Goal: Task Accomplishment & Management: Manage account settings

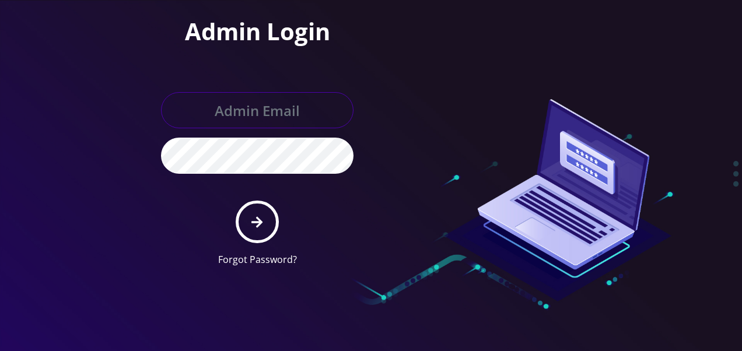
type input "[EMAIL_ADDRESS][DOMAIN_NAME]"
click at [286, 117] on input "[EMAIL_ADDRESS][DOMAIN_NAME]" at bounding box center [257, 110] width 193 height 36
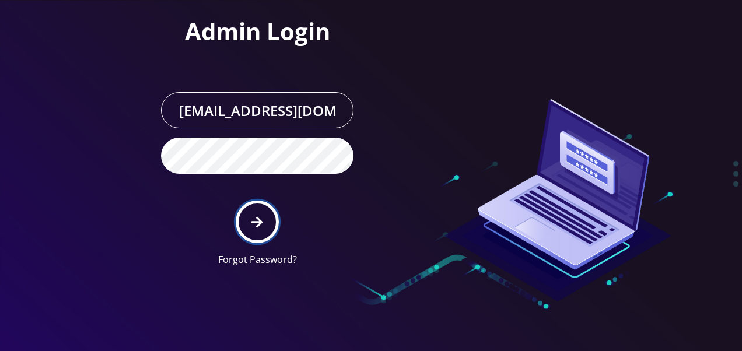
click at [255, 217] on icon "submit" at bounding box center [257, 222] width 11 height 13
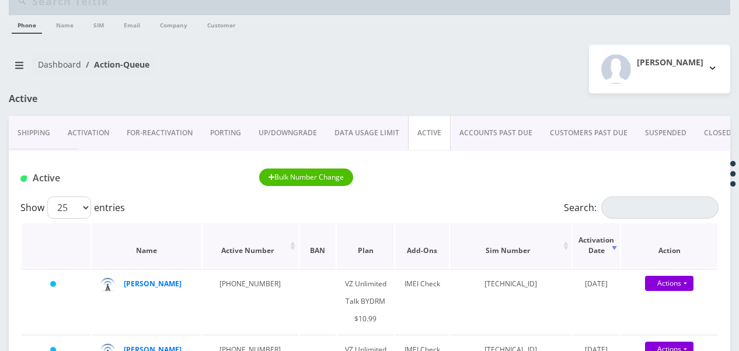
scroll to position [58, 0]
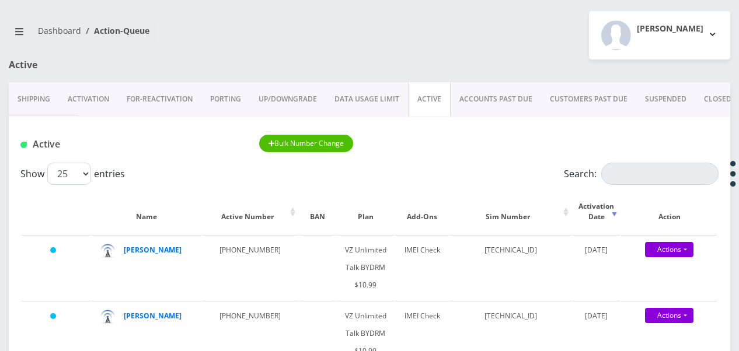
click at [103, 98] on link "Activation" at bounding box center [88, 99] width 59 height 34
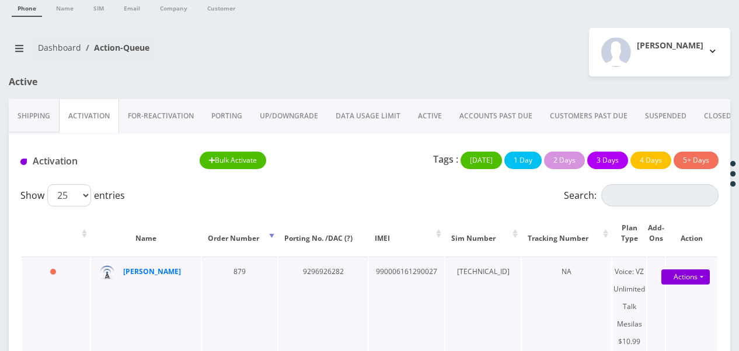
scroll to position [58, 0]
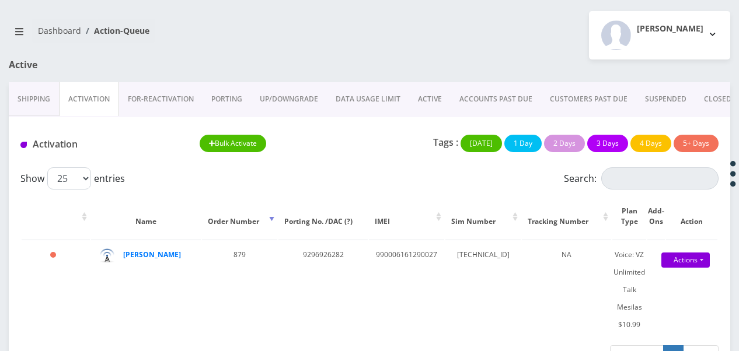
click at [469, 102] on link "ACCOUNTS PAST DUE" at bounding box center [496, 99] width 90 height 34
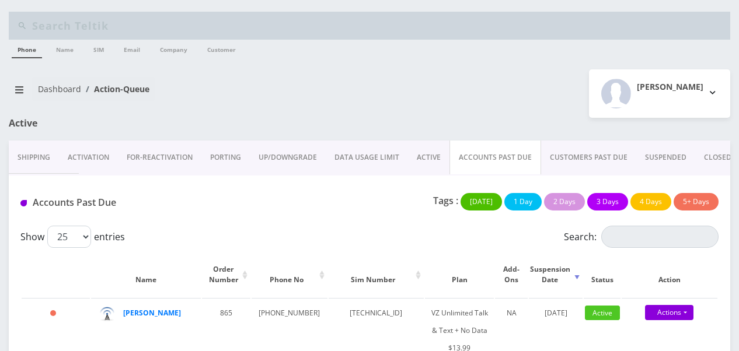
click at [484, 153] on link "ACCOUNTS PAST DUE" at bounding box center [495, 158] width 92 height 34
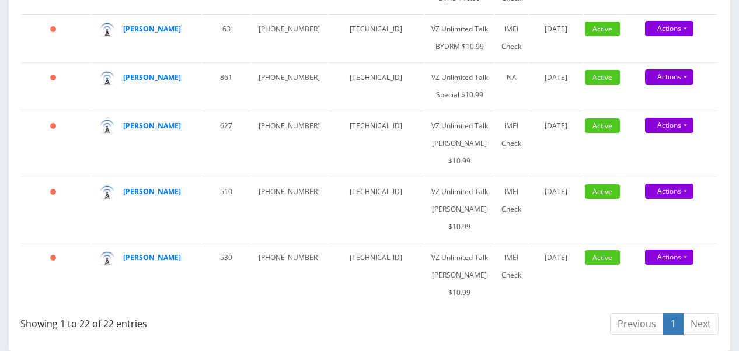
scroll to position [1751, 0]
click at [687, 36] on link "Actions" at bounding box center [669, 28] width 48 height 15
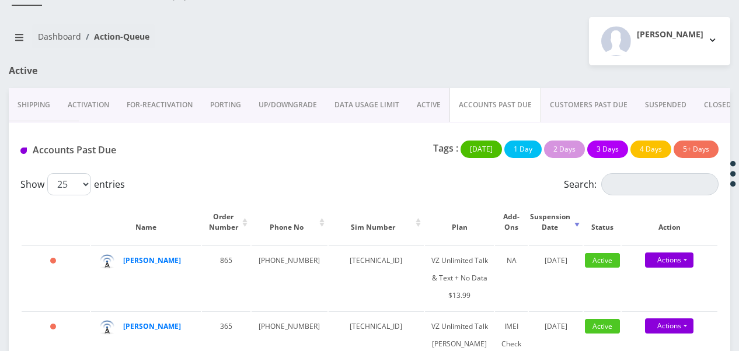
scroll to position [0, 0]
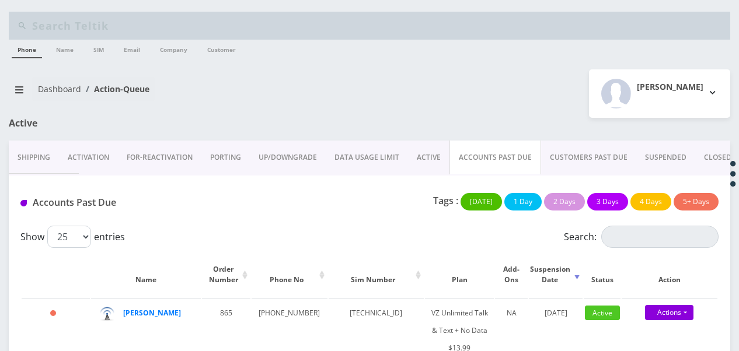
click at [428, 160] on link "ACTIVE" at bounding box center [428, 158] width 41 height 34
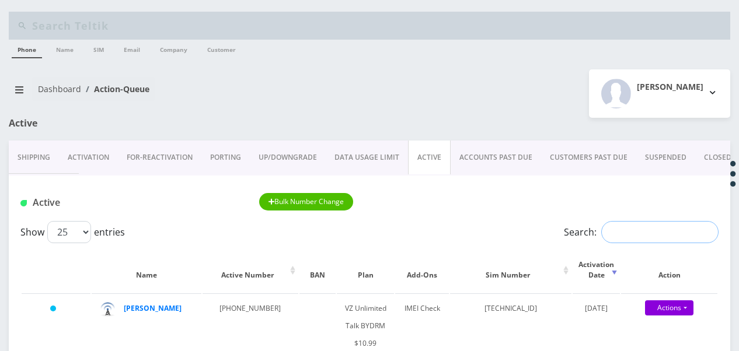
click at [648, 239] on input "Search:" at bounding box center [659, 232] width 117 height 22
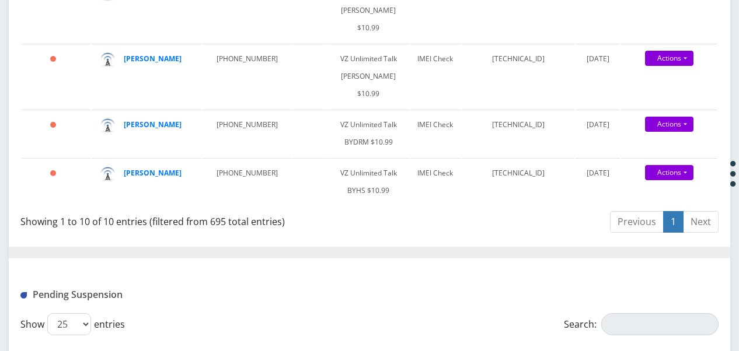
scroll to position [642, 0]
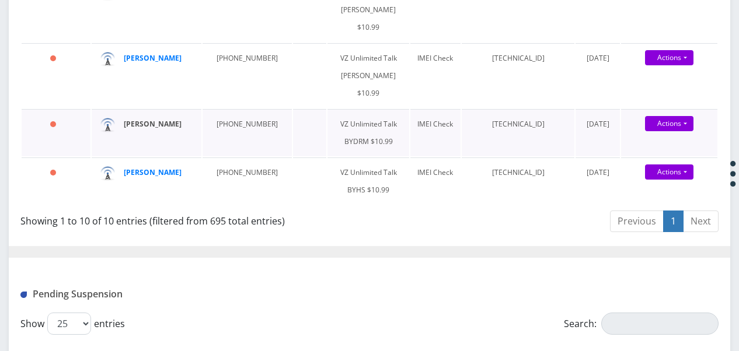
type input "lev"
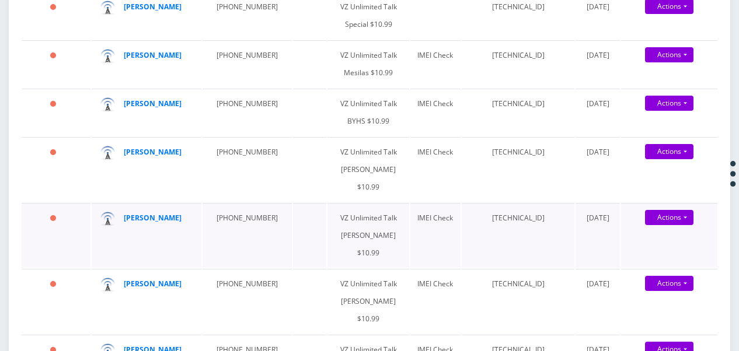
scroll to position [467, 0]
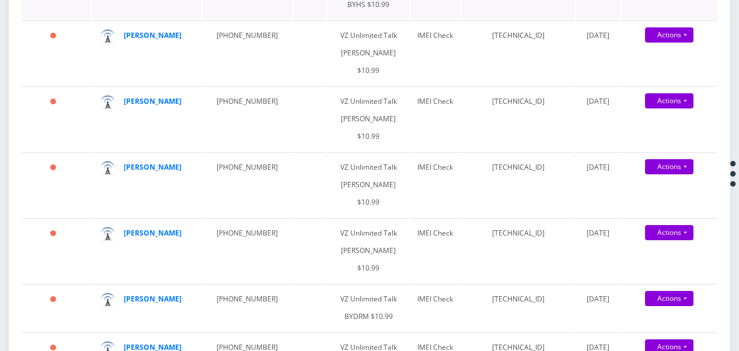
drag, startPoint x: 146, startPoint y: 108, endPoint x: 179, endPoint y: 87, distance: 38.8
drag, startPoint x: 212, startPoint y: 103, endPoint x: 261, endPoint y: 103, distance: 49.6
click at [261, 85] on td "929-884-9485" at bounding box center [246, 52] width 89 height 65
drag, startPoint x: 261, startPoint y: 103, endPoint x: 242, endPoint y: 104, distance: 19.9
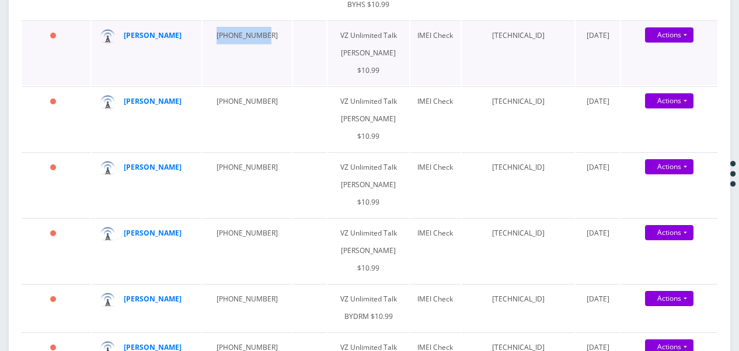
copy td "929-884-9485"
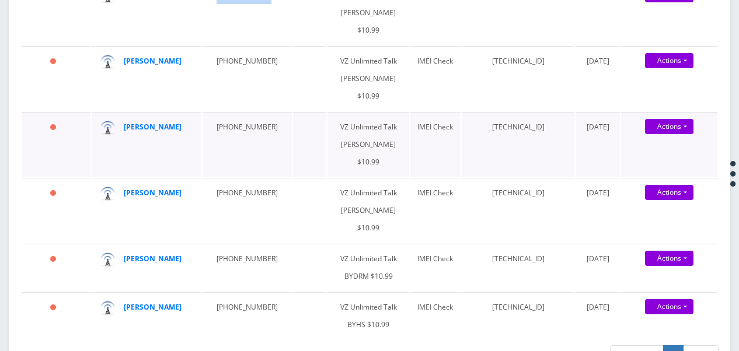
scroll to position [525, 0]
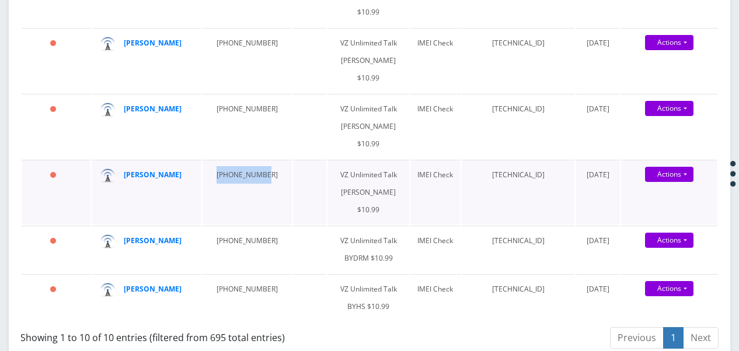
drag, startPoint x: 212, startPoint y: 240, endPoint x: 264, endPoint y: 239, distance: 51.9
click at [264, 225] on td "929-353-1984" at bounding box center [246, 192] width 89 height 65
drag, startPoint x: 264, startPoint y: 239, endPoint x: 231, endPoint y: 242, distance: 32.8
copy td "929-353-1984"
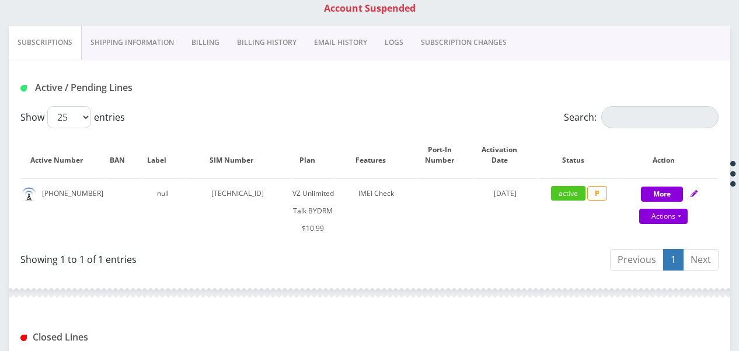
scroll to position [175, 0]
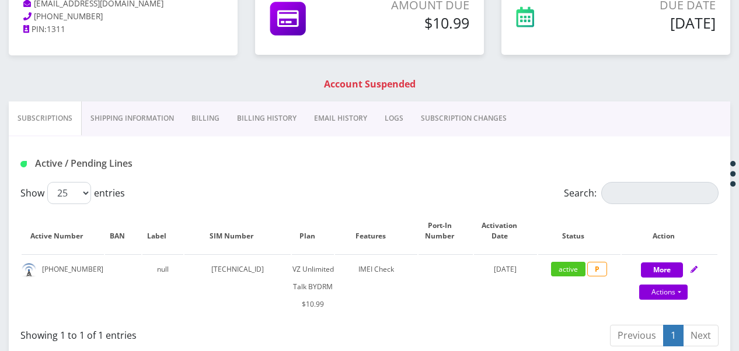
click at [211, 119] on link "Billing" at bounding box center [206, 119] width 46 height 34
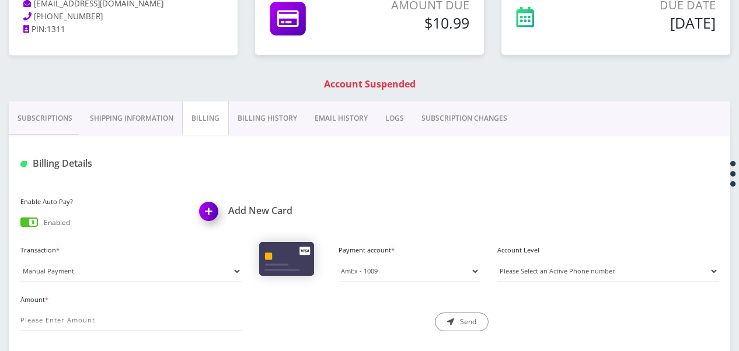
click at [291, 124] on link "Billing History" at bounding box center [267, 119] width 77 height 34
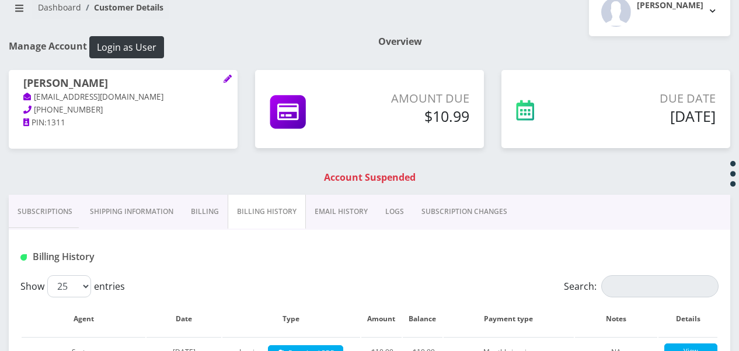
scroll to position [44, 0]
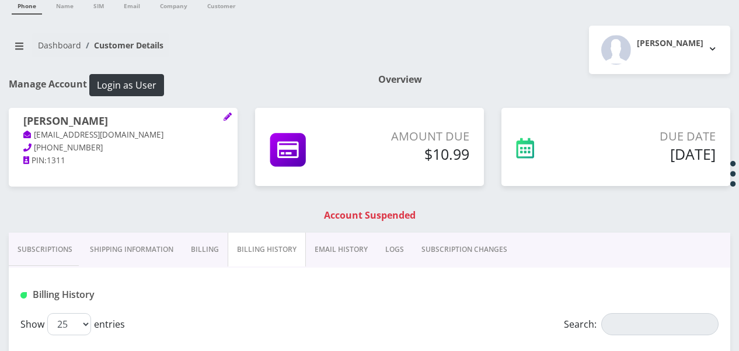
click at [47, 241] on link "Subscriptions" at bounding box center [45, 250] width 72 height 34
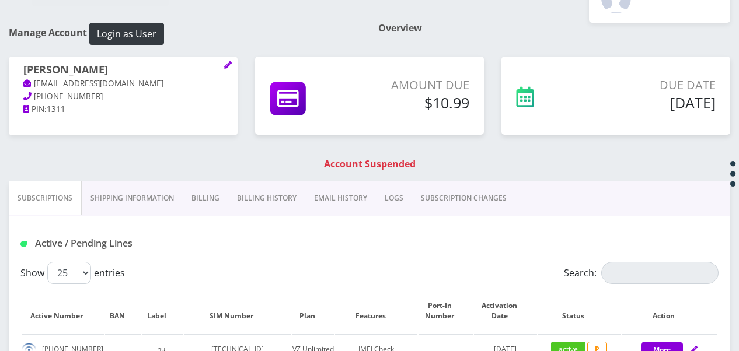
scroll to position [160, 0]
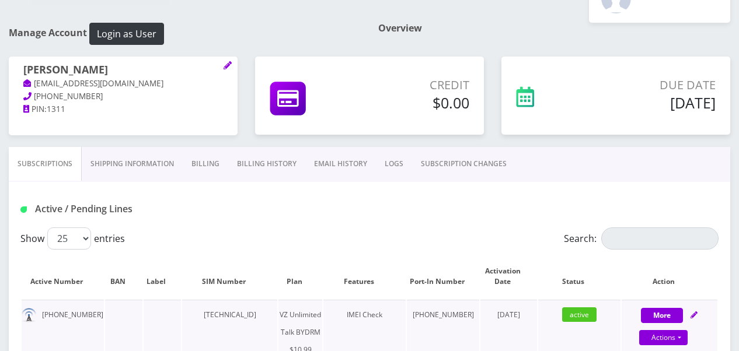
scroll to position [233, 0]
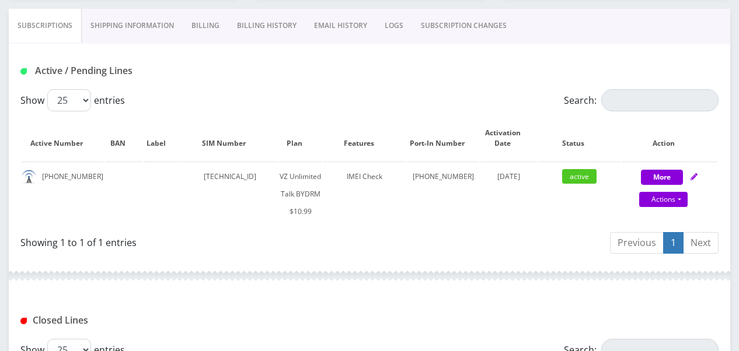
click at [203, 10] on link "Billing" at bounding box center [206, 26] width 46 height 34
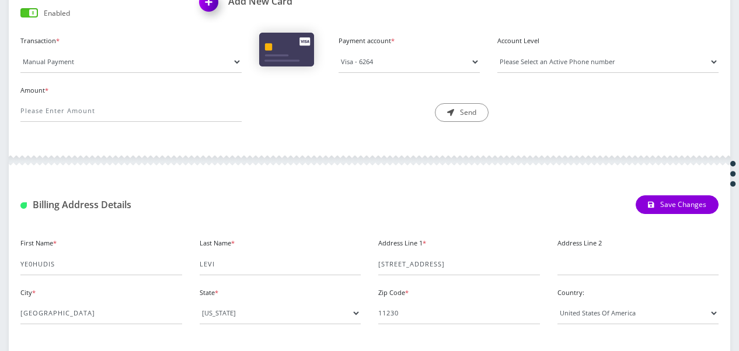
scroll to position [233, 0]
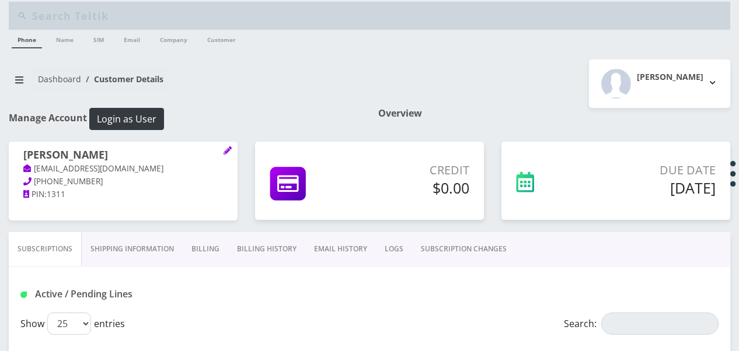
scroll to position [233, 0]
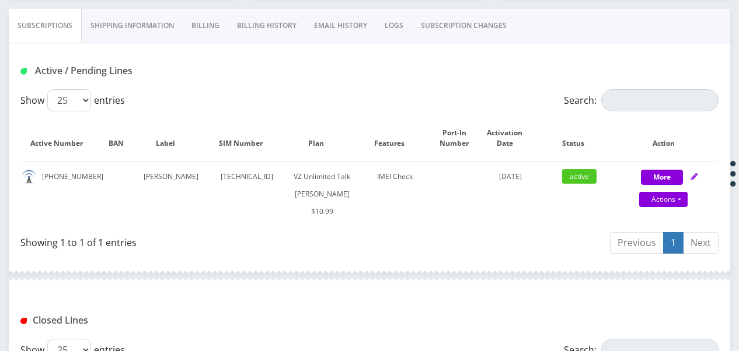
click at [215, 28] on link "Billing" at bounding box center [206, 26] width 46 height 34
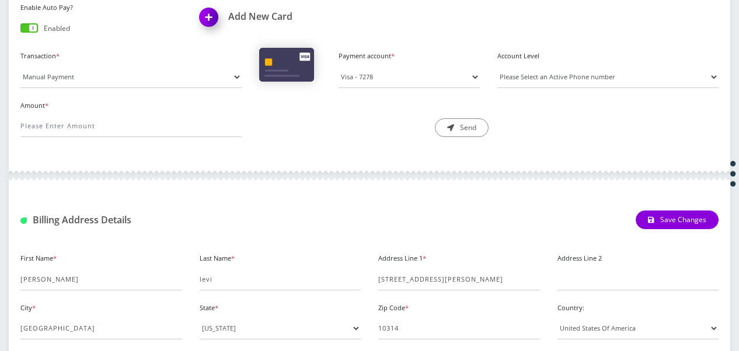
scroll to position [467, 0]
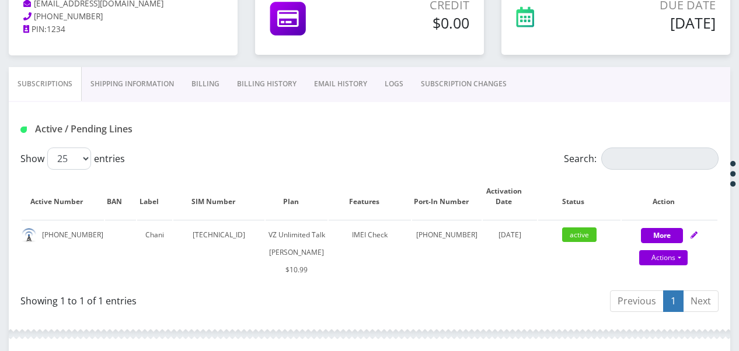
click at [206, 79] on link "Billing" at bounding box center [206, 84] width 46 height 34
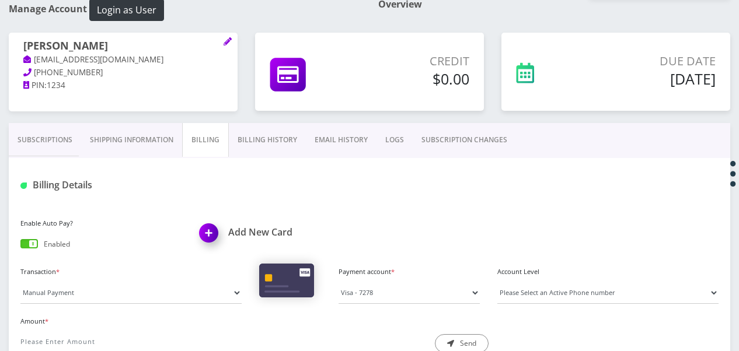
scroll to position [117, 0]
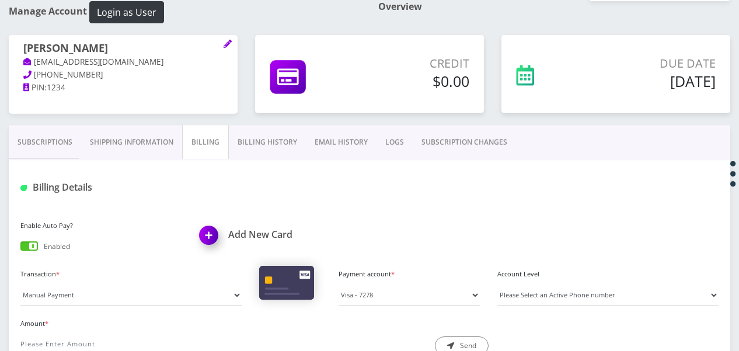
click at [47, 145] on link "Subscriptions" at bounding box center [45, 142] width 72 height 34
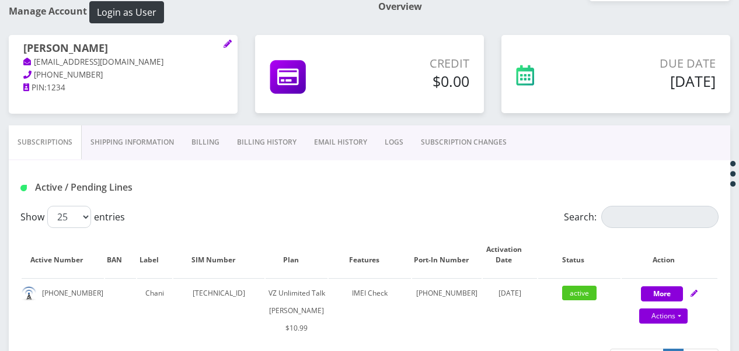
click at [147, 142] on link "Shipping Information" at bounding box center [132, 142] width 101 height 34
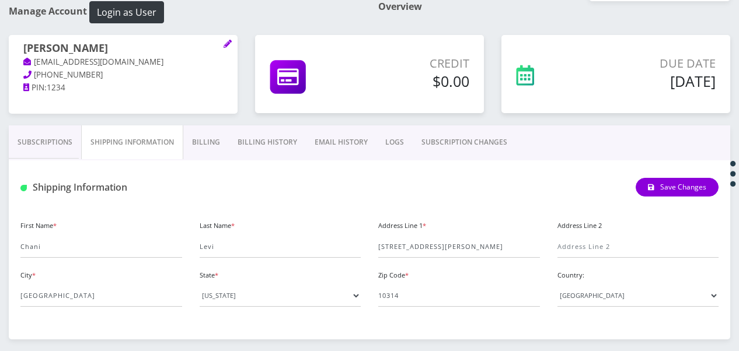
click at [205, 145] on link "Billing" at bounding box center [206, 142] width 46 height 34
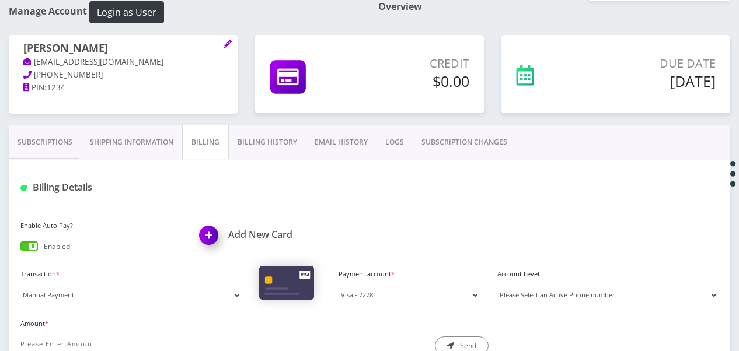
click at [256, 141] on link "Billing History" at bounding box center [267, 142] width 77 height 34
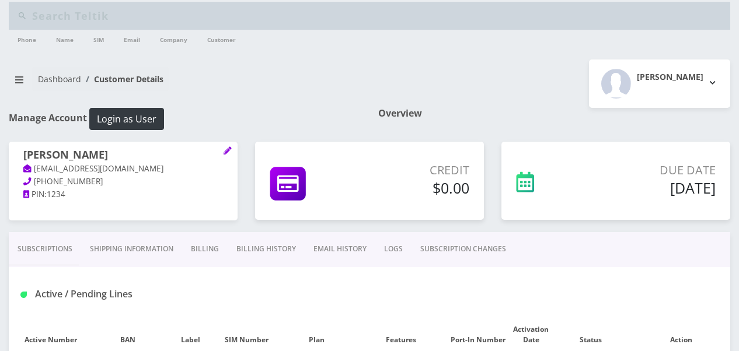
scroll to position [175, 0]
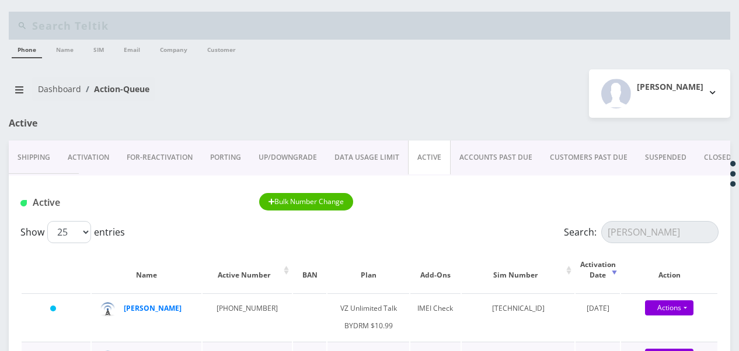
scroll to position [175, 0]
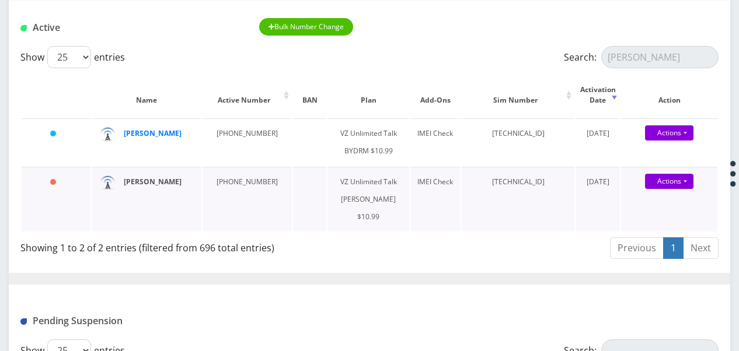
type input "[PERSON_NAME]"
drag, startPoint x: 149, startPoint y: 128, endPoint x: 144, endPoint y: 130, distance: 6.1
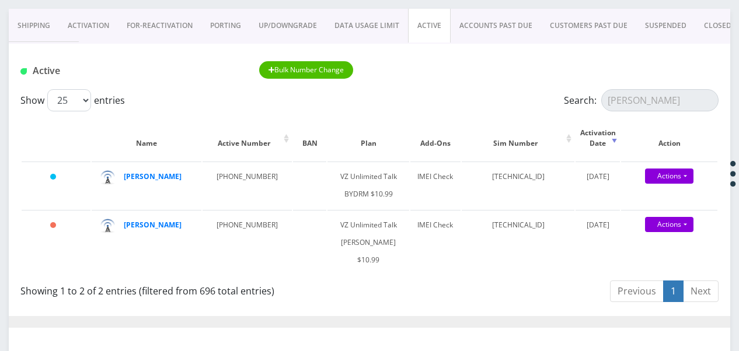
scroll to position [117, 0]
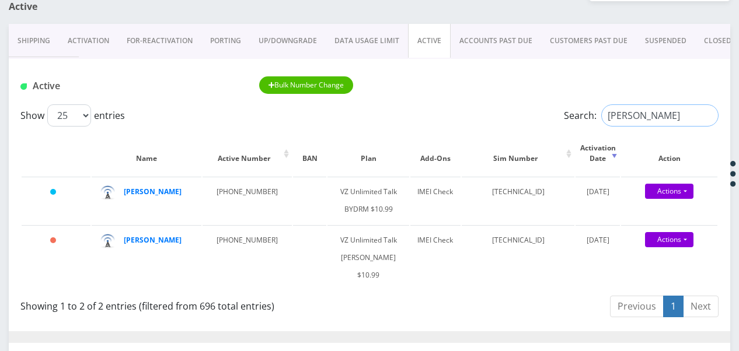
click at [707, 114] on input "[PERSON_NAME]" at bounding box center [659, 115] width 117 height 22
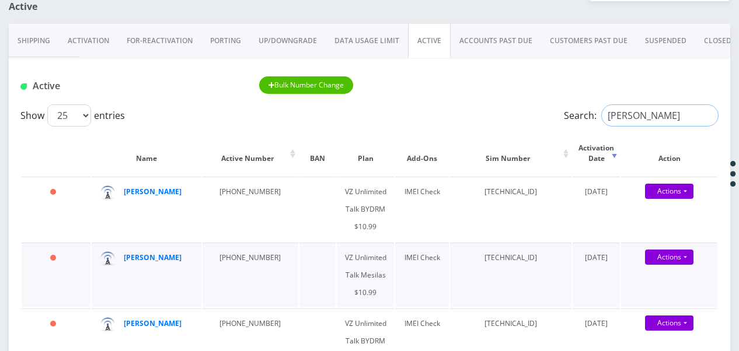
scroll to position [233, 0]
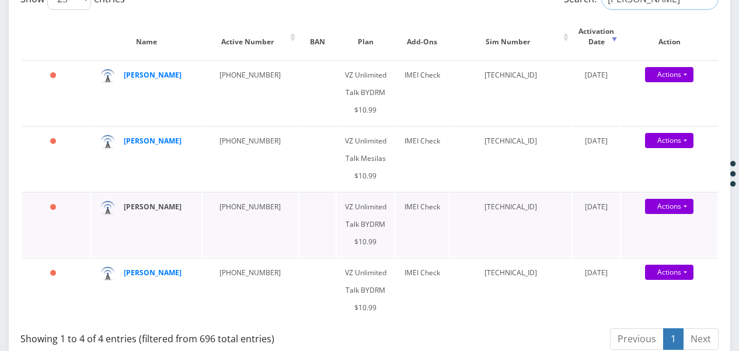
type input "fogel"
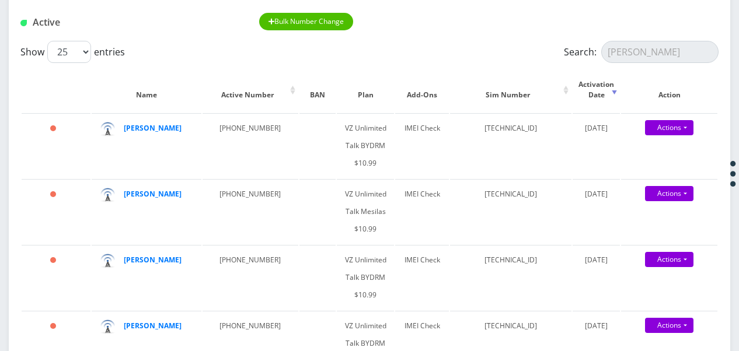
scroll to position [117, 0]
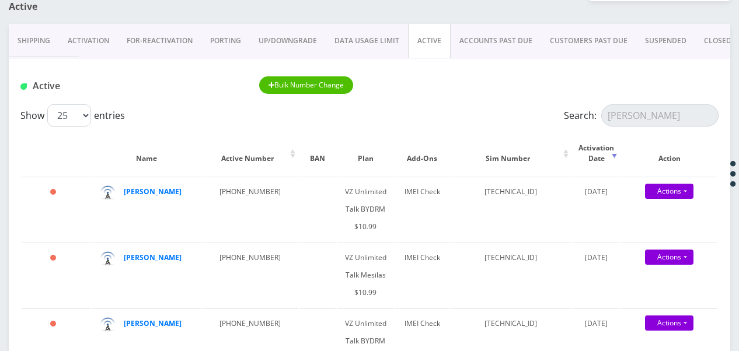
click at [431, 46] on link "ACTIVE" at bounding box center [429, 41] width 43 height 34
click at [693, 116] on input "Search:" at bounding box center [659, 115] width 117 height 22
click at [641, 114] on input "Search:" at bounding box center [659, 115] width 117 height 22
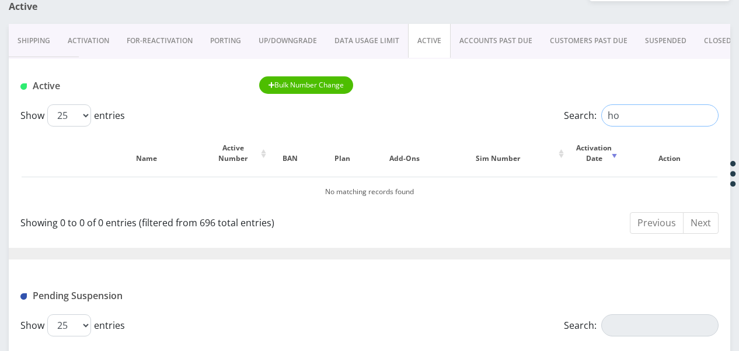
type input "h"
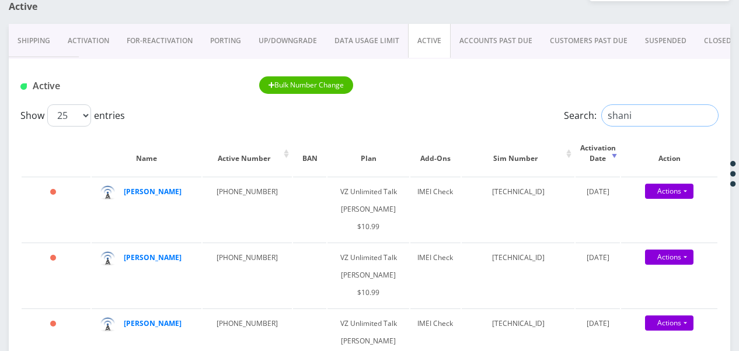
drag, startPoint x: 582, startPoint y: 120, endPoint x: 477, endPoint y: 125, distance: 105.2
click at [477, 125] on div "Show 25 50 100 250 500 1000 entries Search: shani" at bounding box center [369, 115] width 698 height 22
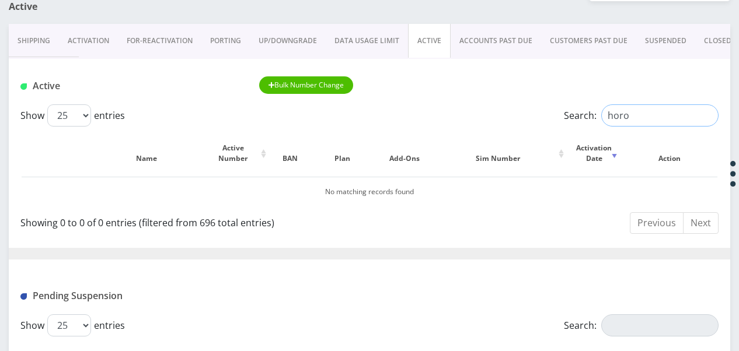
type input "horo"
click at [96, 43] on link "Activation" at bounding box center [88, 41] width 59 height 34
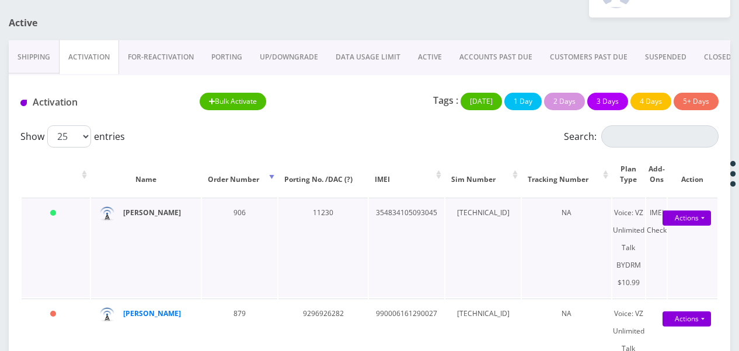
scroll to position [117, 0]
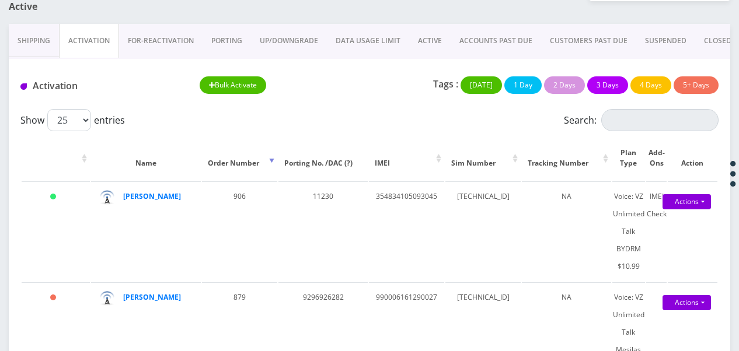
click at [423, 44] on link "ACTIVE" at bounding box center [429, 41] width 41 height 34
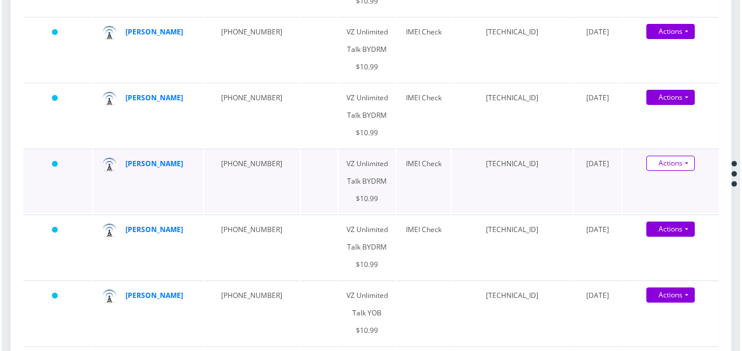
scroll to position [467, 0]
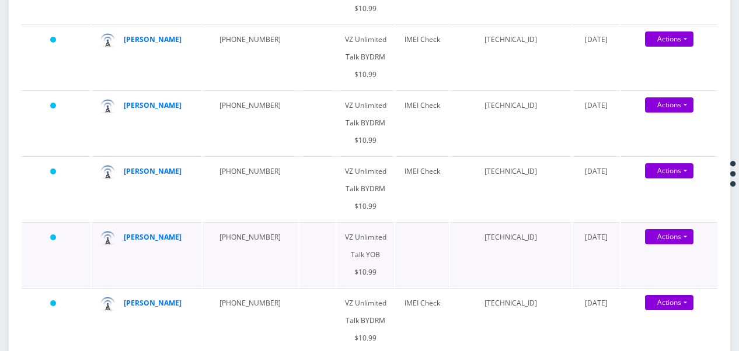
click at [689, 224] on td "Actions Suspend Close Get Usage Swap Sim Confirm" at bounding box center [669, 254] width 96 height 65
click at [687, 231] on link "Actions" at bounding box center [669, 236] width 48 height 15
click at [663, 273] on link "Get Usage" at bounding box center [679, 277] width 96 height 18
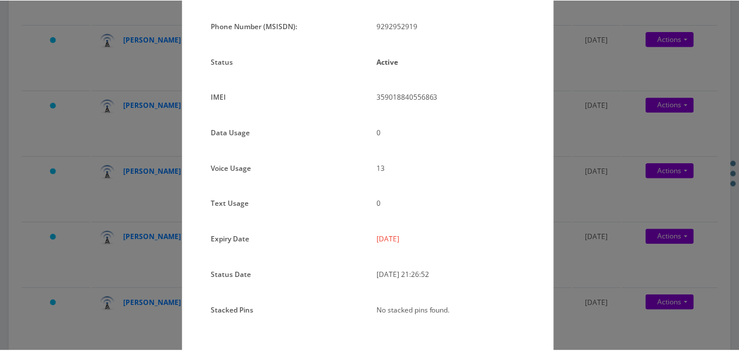
scroll to position [117, 0]
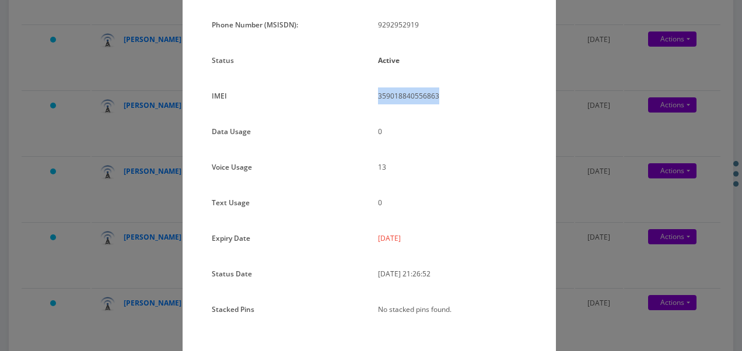
drag, startPoint x: 377, startPoint y: 98, endPoint x: 437, endPoint y: 99, distance: 59.5
click at [437, 99] on p "359018840556863" at bounding box center [452, 96] width 149 height 17
copy p "359018840556863"
click at [609, 96] on div "× Subscription Info Plan Name TT 4G Monthly Unlimited Voice Plan Phone Number (…" at bounding box center [371, 175] width 742 height 351
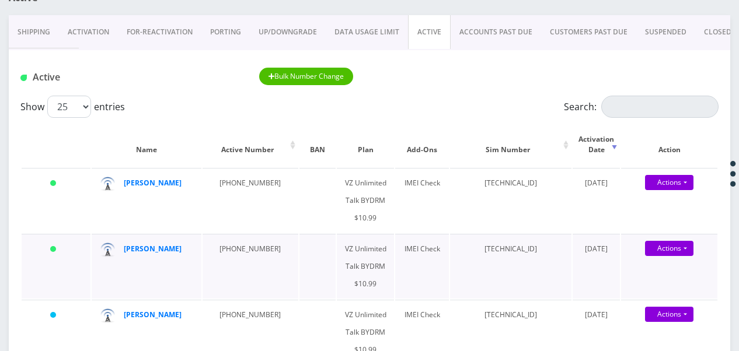
scroll to position [58, 0]
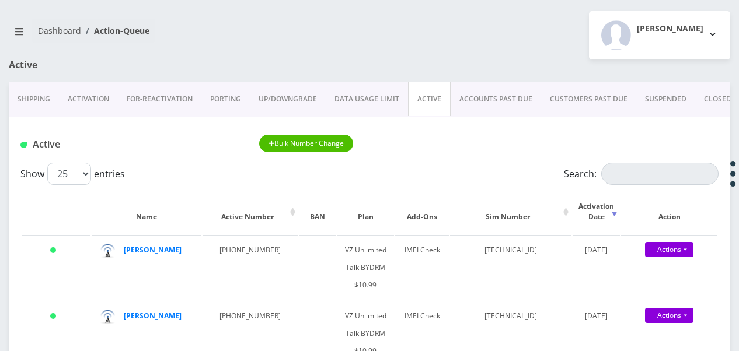
click at [100, 100] on link "Activation" at bounding box center [88, 99] width 59 height 34
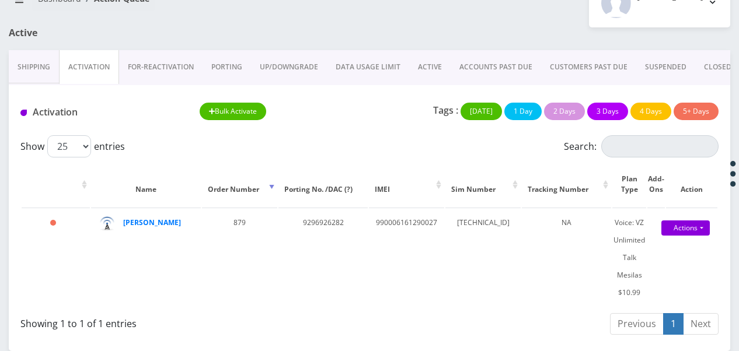
scroll to position [89, 0]
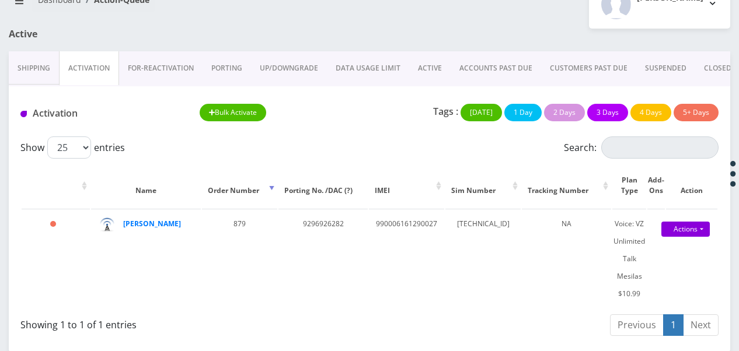
click at [434, 65] on link "ACTIVE" at bounding box center [429, 68] width 41 height 34
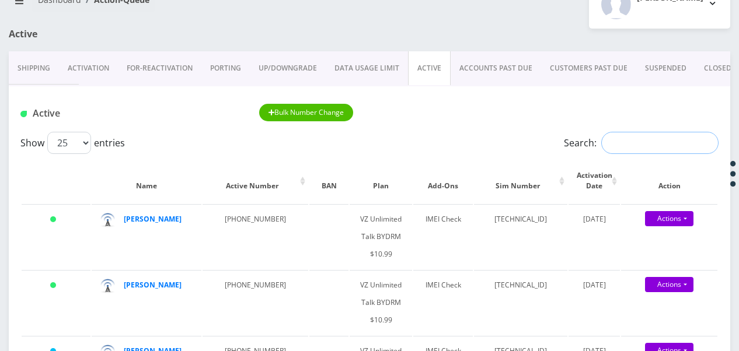
click at [628, 136] on input "Search:" at bounding box center [659, 143] width 117 height 22
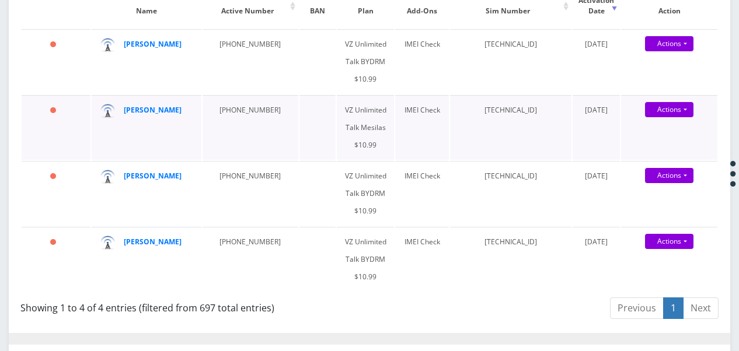
scroll to position [148, 0]
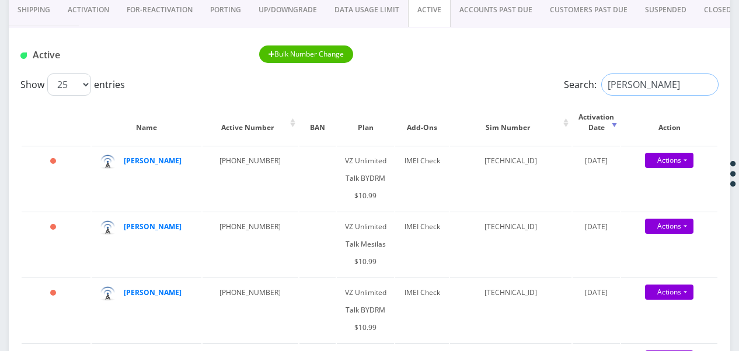
type input "fogel"
click at [423, 12] on link "ACTIVE" at bounding box center [429, 10] width 43 height 34
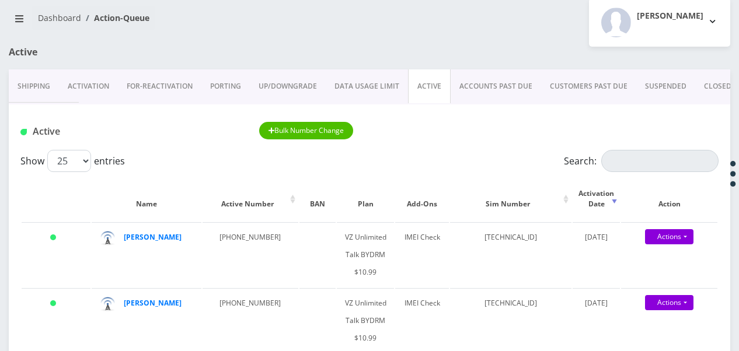
scroll to position [89, 0]
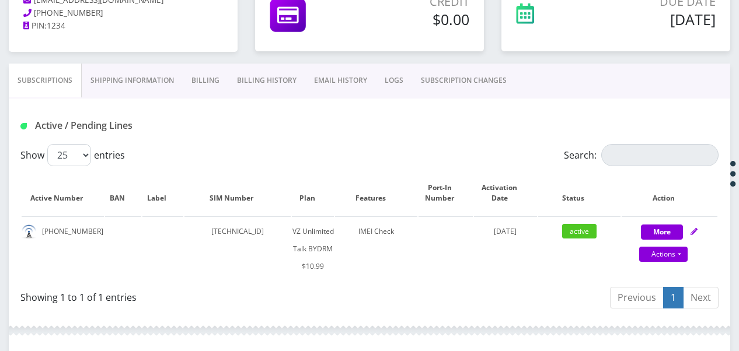
scroll to position [175, 0]
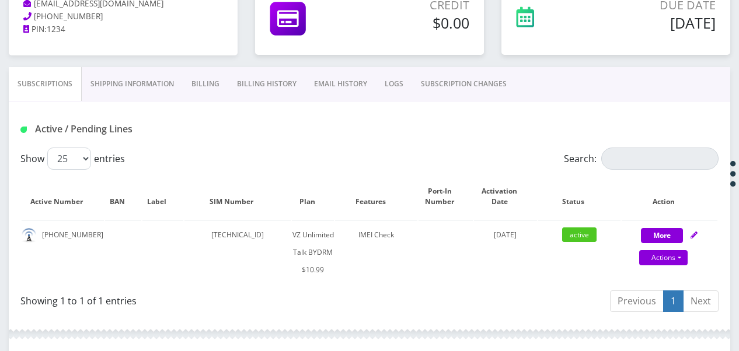
click at [194, 79] on link "Billing" at bounding box center [206, 84] width 46 height 34
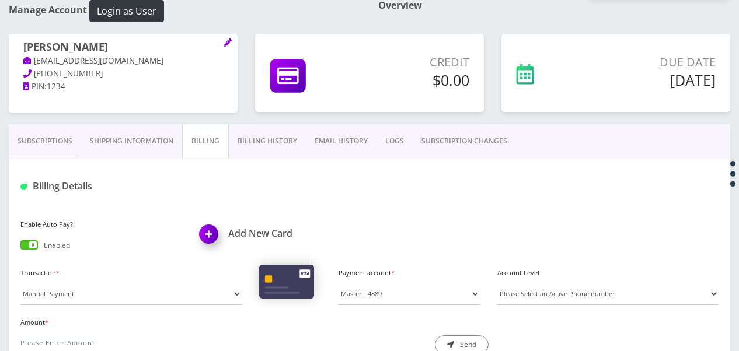
scroll to position [117, 0]
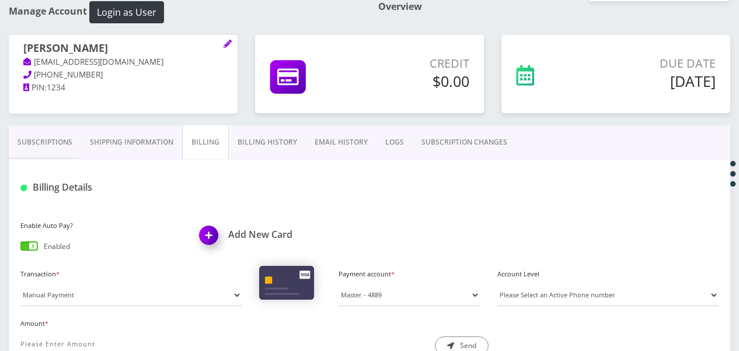
click at [49, 135] on link "Subscriptions" at bounding box center [45, 142] width 72 height 34
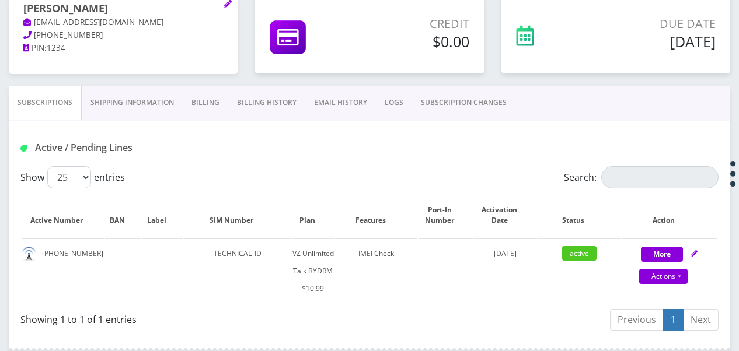
scroll to position [175, 0]
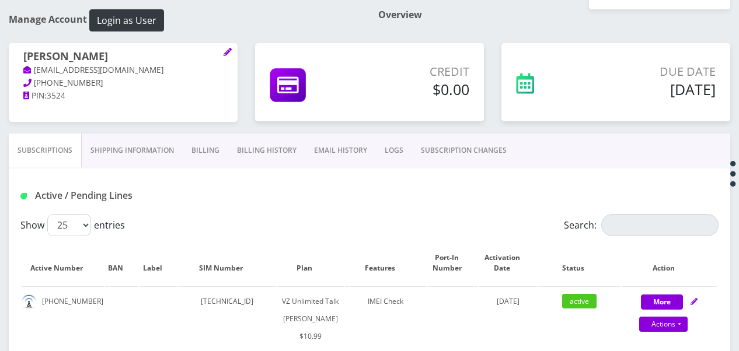
scroll to position [175, 0]
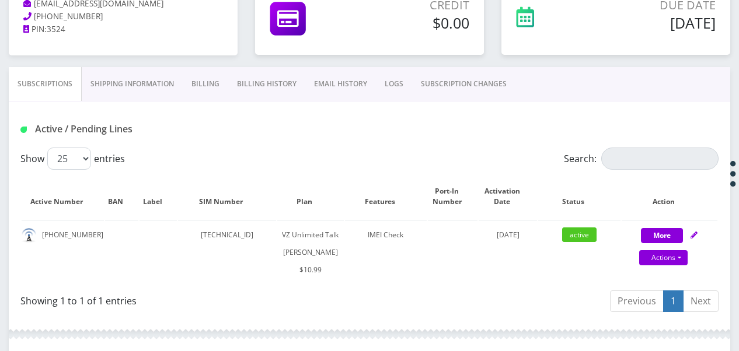
click at [205, 83] on link "Billing" at bounding box center [206, 84] width 46 height 34
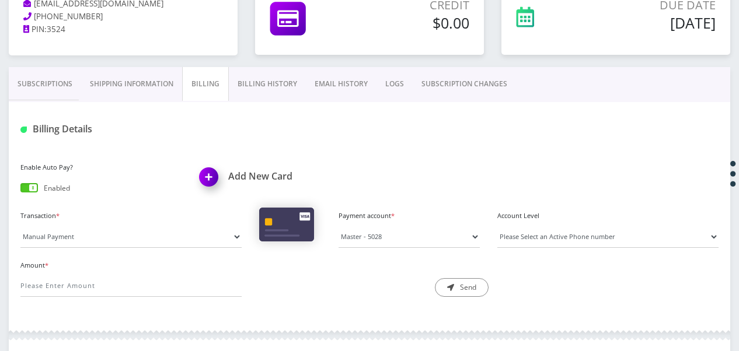
click at [235, 84] on link "Billing History" at bounding box center [267, 84] width 77 height 34
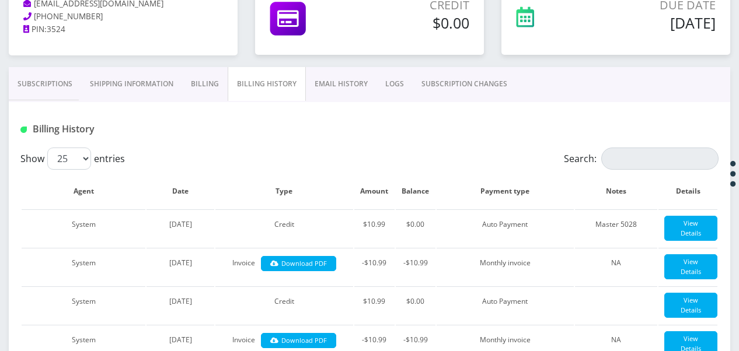
click at [219, 90] on link "Billing" at bounding box center [205, 84] width 46 height 34
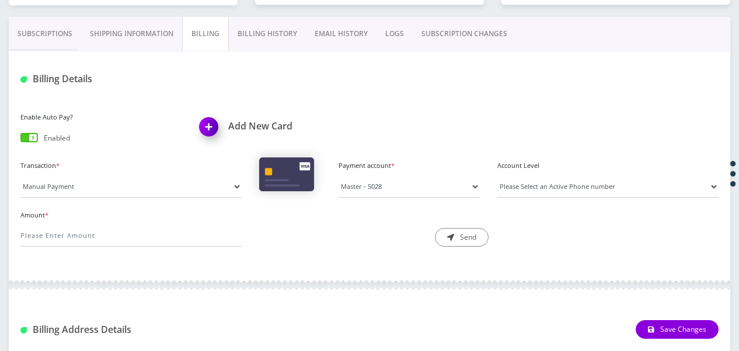
scroll to position [175, 0]
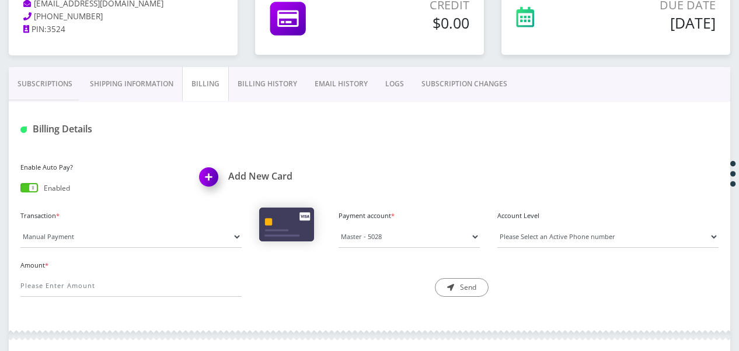
click at [55, 88] on link "Subscriptions" at bounding box center [45, 84] width 72 height 34
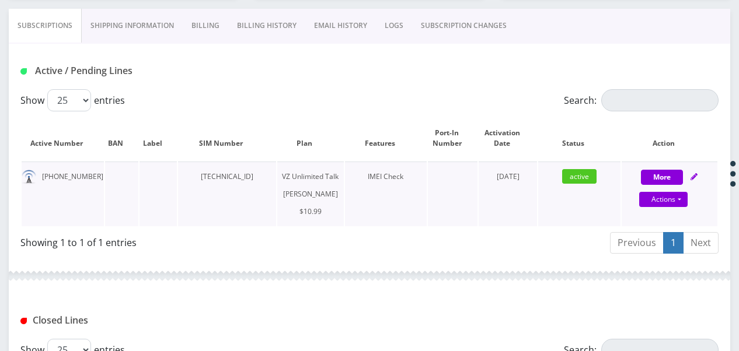
scroll to position [408, 0]
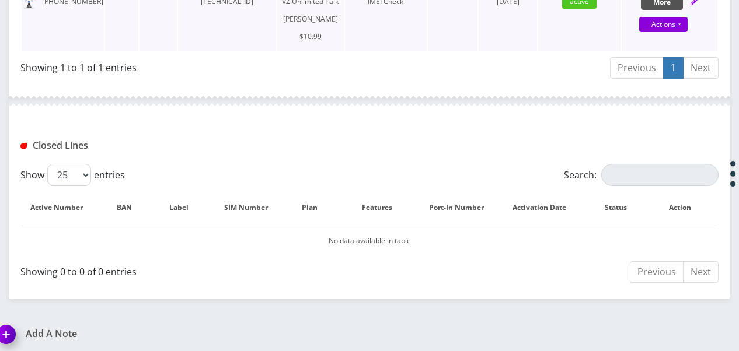
click at [658, 2] on button "More" at bounding box center [662, 2] width 42 height 15
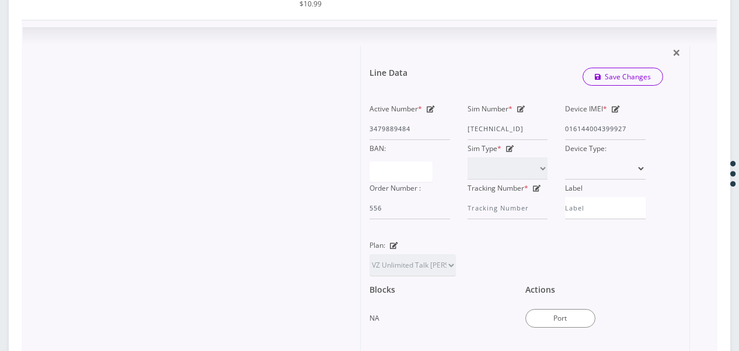
scroll to position [467, 0]
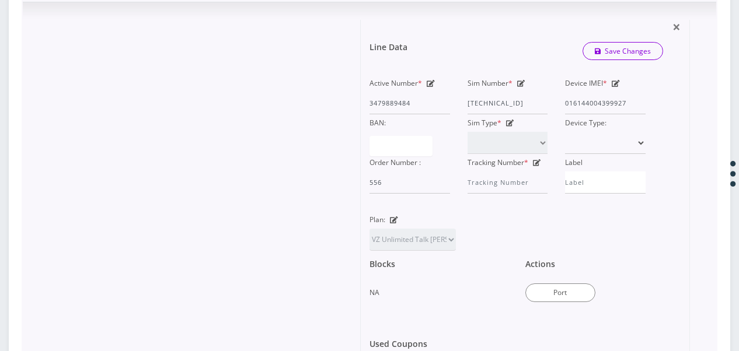
click at [391, 232] on div "Plan: TMO Unlimited Talk + Text + No Data Tzvi TMO Unlimited Talk & Text + 25MB…" at bounding box center [413, 231] width 104 height 40
click at [393, 224] on icon at bounding box center [394, 220] width 8 height 7
click at [438, 251] on select "TMO Unlimited Talk + Text + No Data Tzvi TMO Unlimited Talk & Text + 25MB TMO U…" at bounding box center [412, 240] width 86 height 22
select select "469"
click at [369, 245] on select "TMO Unlimited Talk + Text + No Data Tzvi TMO Unlimited Talk & Text + 25MB TMO U…" at bounding box center [412, 240] width 86 height 22
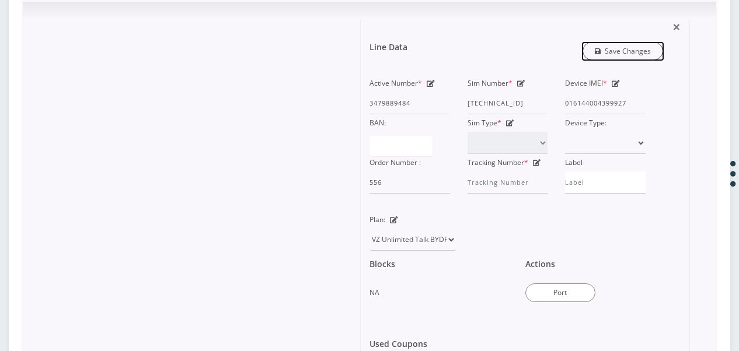
click at [606, 60] on link "Save Changes" at bounding box center [622, 51] width 81 height 18
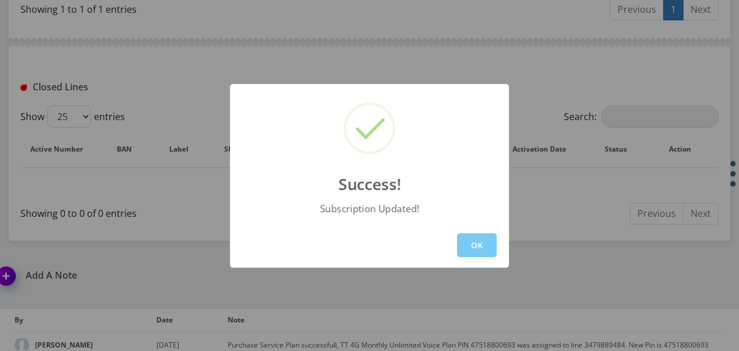
click at [483, 245] on button "OK" at bounding box center [477, 245] width 40 height 24
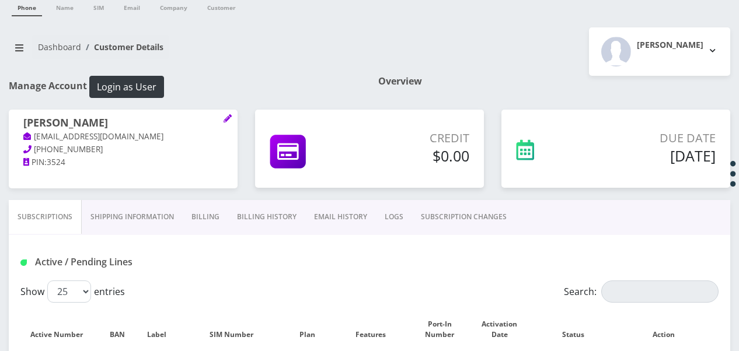
scroll to position [117, 0]
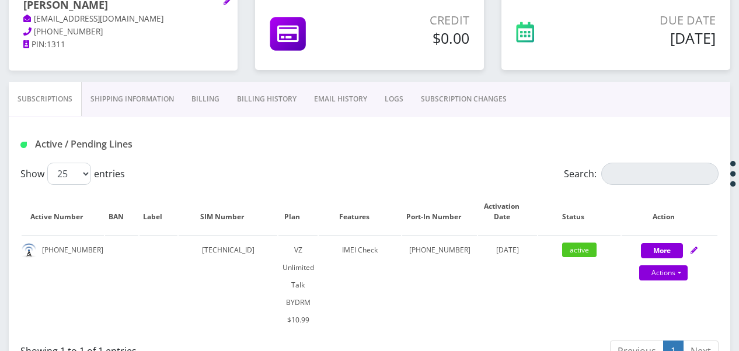
scroll to position [175, 0]
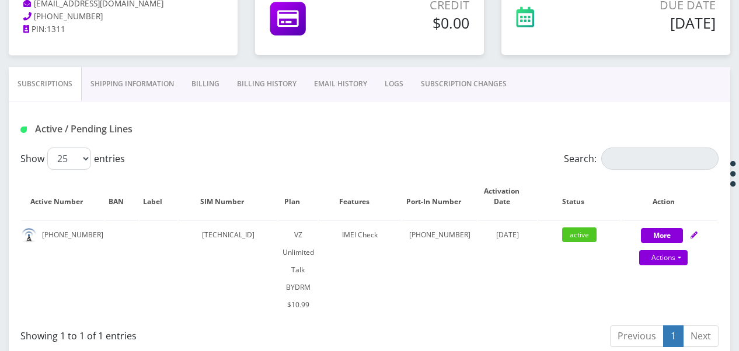
click at [194, 88] on link "Billing" at bounding box center [206, 84] width 46 height 34
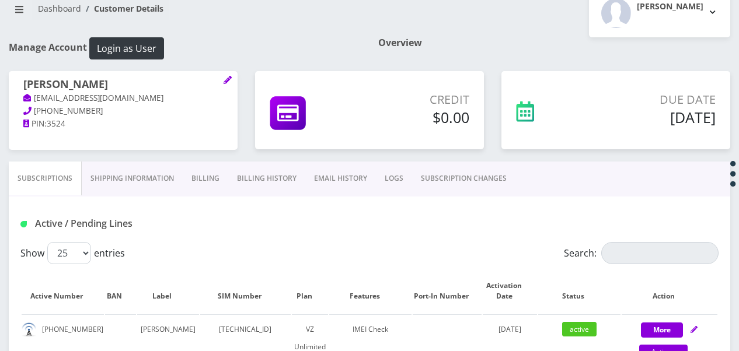
scroll to position [175, 0]
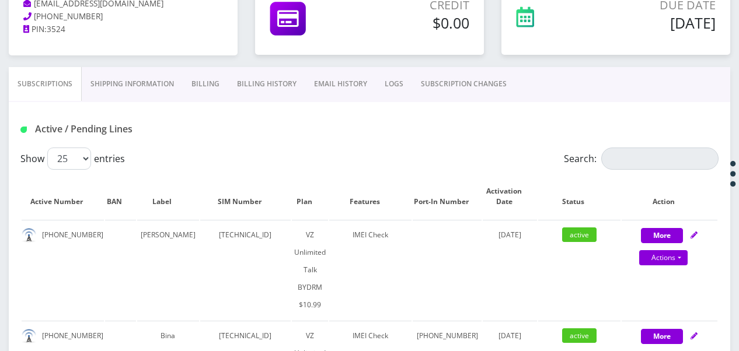
click at [209, 82] on link "Billing" at bounding box center [206, 84] width 46 height 34
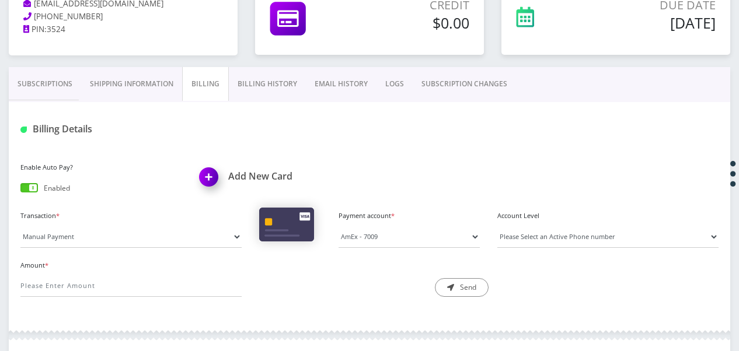
scroll to position [58, 0]
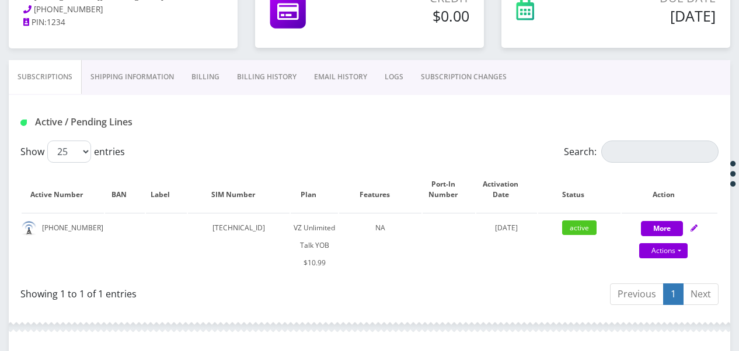
scroll to position [117, 0]
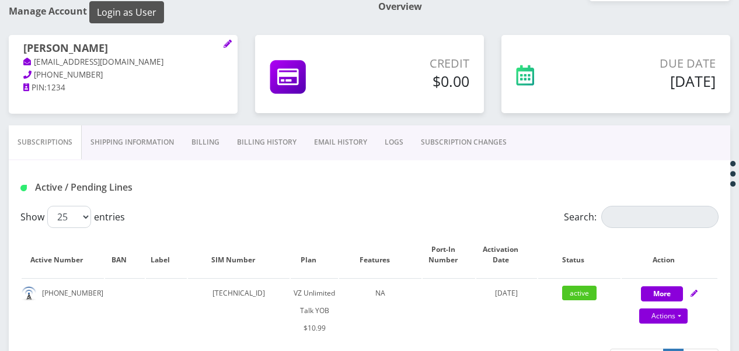
click at [131, 6] on button "Login as User" at bounding box center [126, 12] width 75 height 22
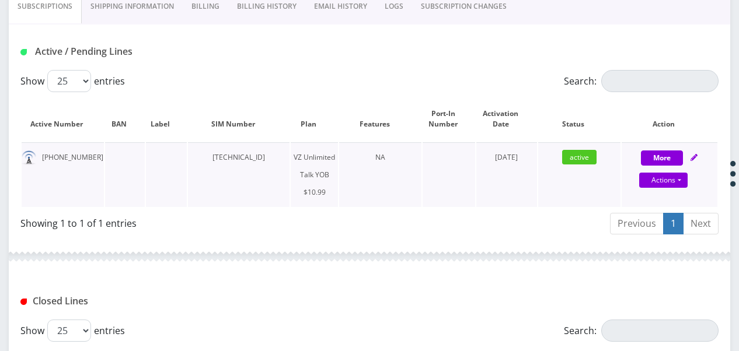
scroll to position [246, 0]
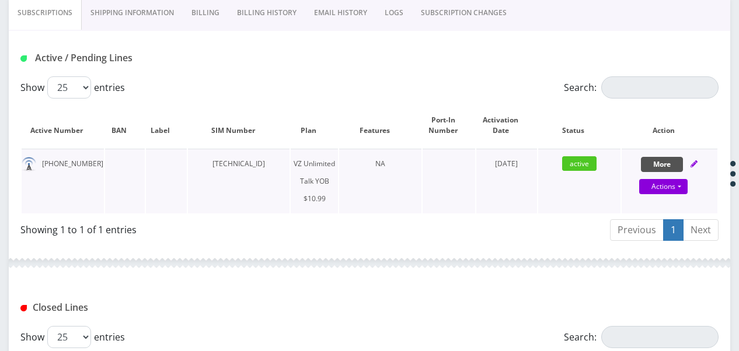
click at [662, 158] on button "More" at bounding box center [662, 164] width 42 height 15
select select "464"
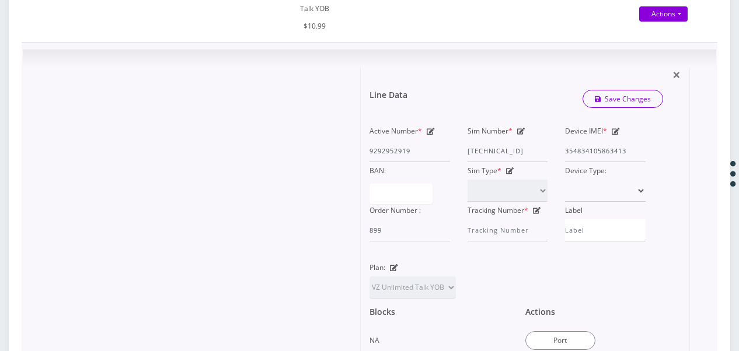
scroll to position [421, 0]
click at [616, 125] on icon at bounding box center [616, 128] width 8 height 7
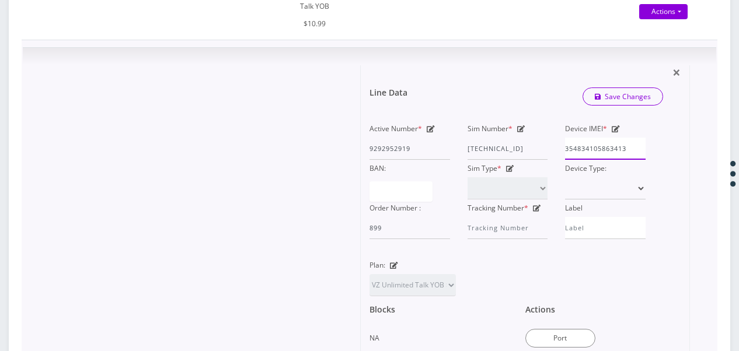
drag, startPoint x: 636, startPoint y: 146, endPoint x: 575, endPoint y: 152, distance: 61.6
click at [575, 152] on input "354834105863413" at bounding box center [605, 149] width 81 height 22
type input "3"
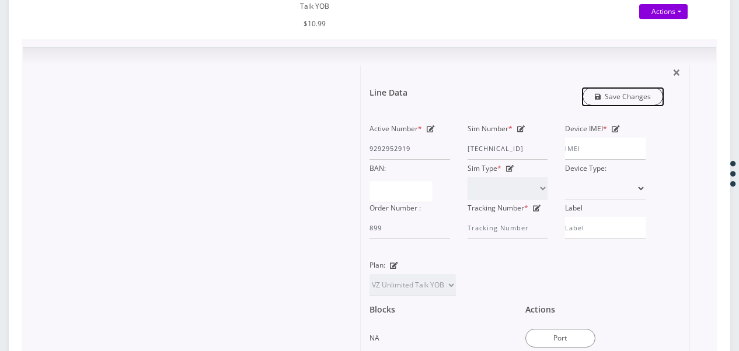
click at [623, 89] on link "Save Changes" at bounding box center [622, 97] width 81 height 18
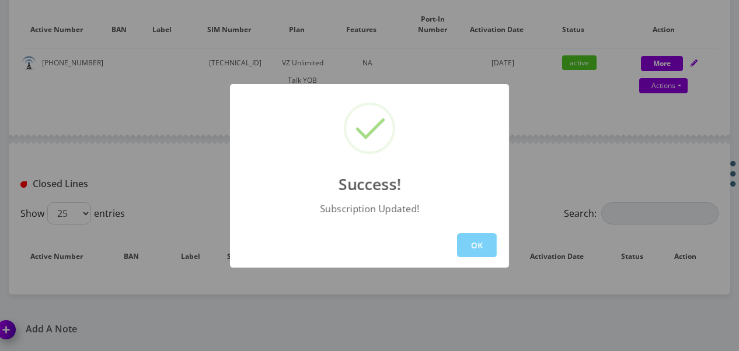
scroll to position [411, 0]
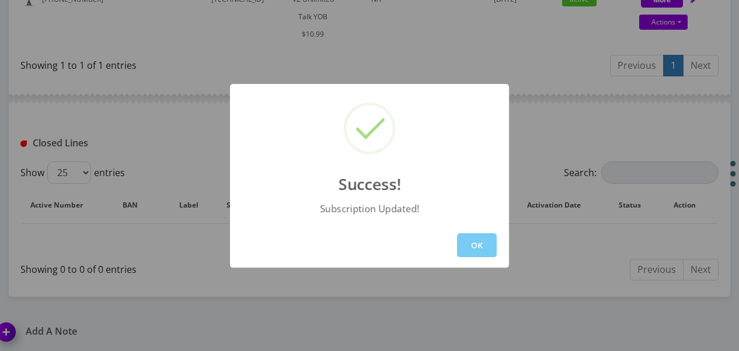
click at [484, 239] on button "OK" at bounding box center [477, 245] width 40 height 24
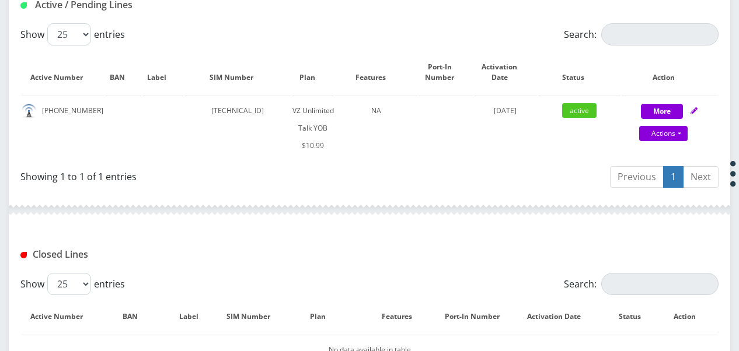
scroll to position [177, 0]
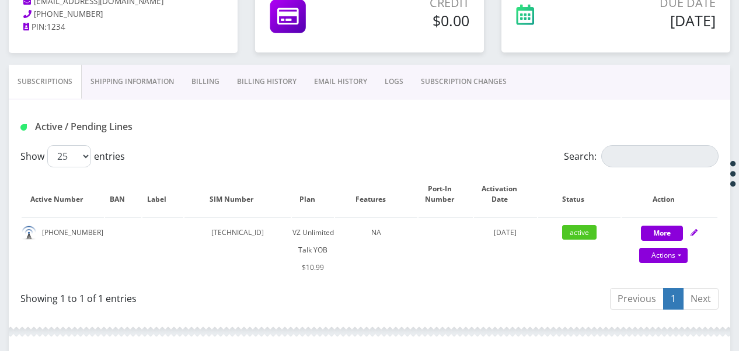
click at [446, 81] on link "SUBSCRIPTION CHANGES" at bounding box center [463, 82] width 103 height 34
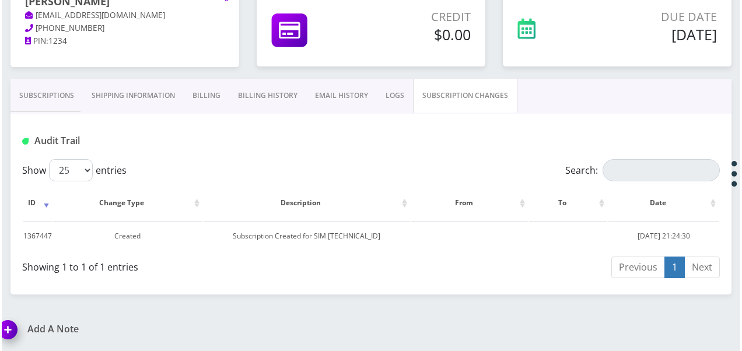
scroll to position [162, 0]
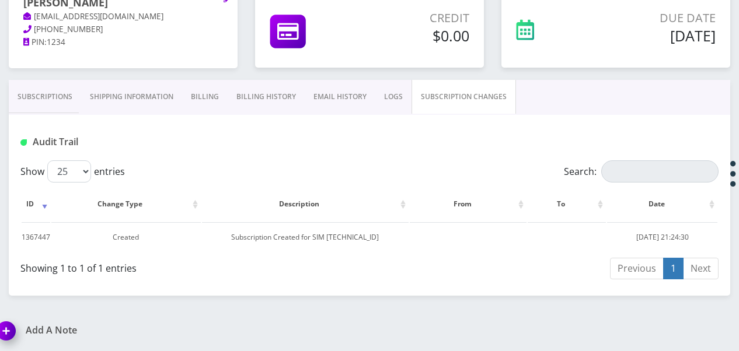
click at [48, 93] on link "Subscriptions" at bounding box center [45, 97] width 72 height 34
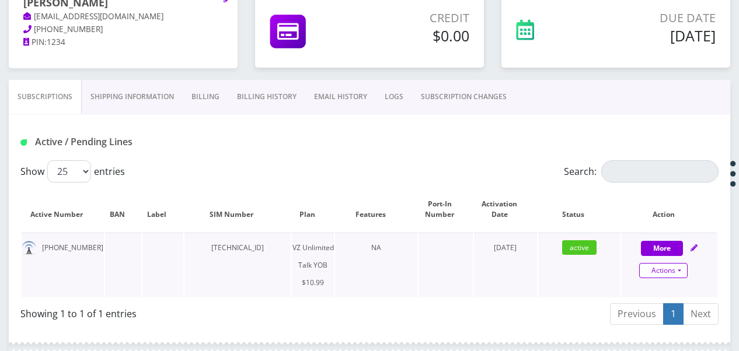
click at [683, 270] on link "Actions" at bounding box center [663, 270] width 48 height 15
select select "464"
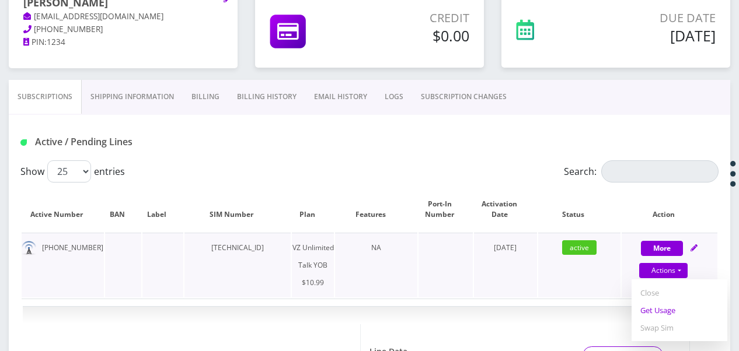
click at [668, 306] on link "Get Usage" at bounding box center [679, 311] width 96 height 18
select select "464"
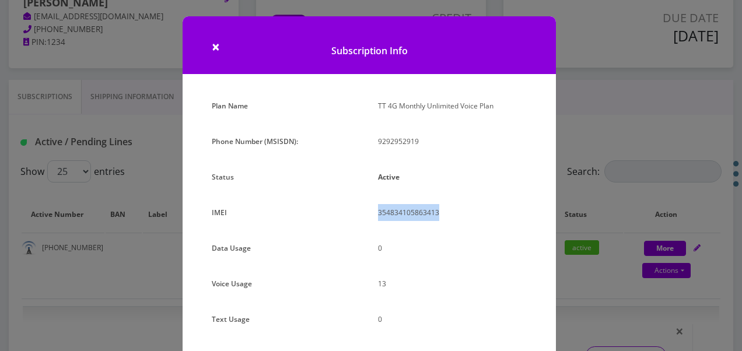
drag, startPoint x: 375, startPoint y: 209, endPoint x: 446, endPoint y: 209, distance: 71.8
click at [446, 209] on div "354834105863413" at bounding box center [452, 217] width 166 height 26
drag, startPoint x: 446, startPoint y: 209, endPoint x: 419, endPoint y: 218, distance: 28.6
copy p "354834105863413"
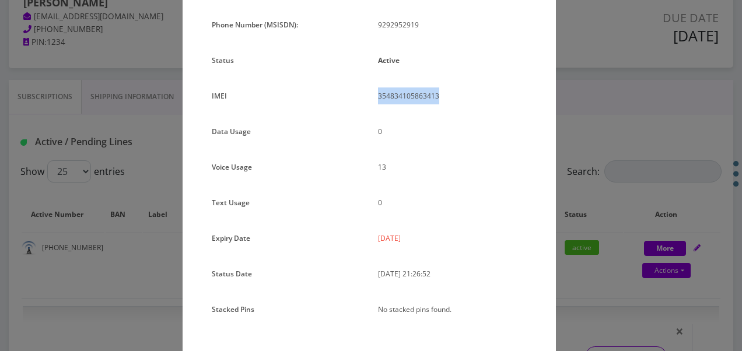
scroll to position [143, 0]
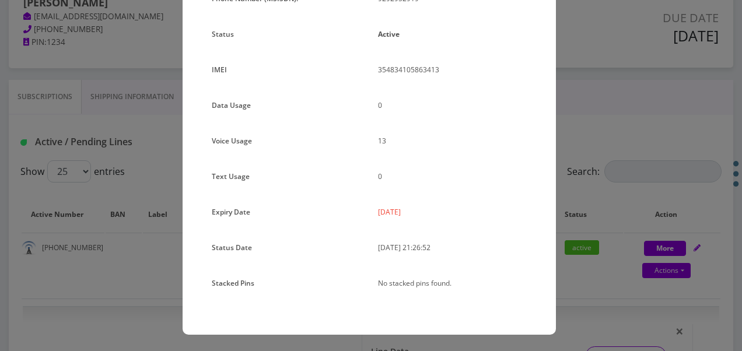
click at [634, 200] on div "× Subscription Info Plan Name TT 4G Monthly Unlimited Voice Plan Phone Number (…" at bounding box center [371, 175] width 742 height 351
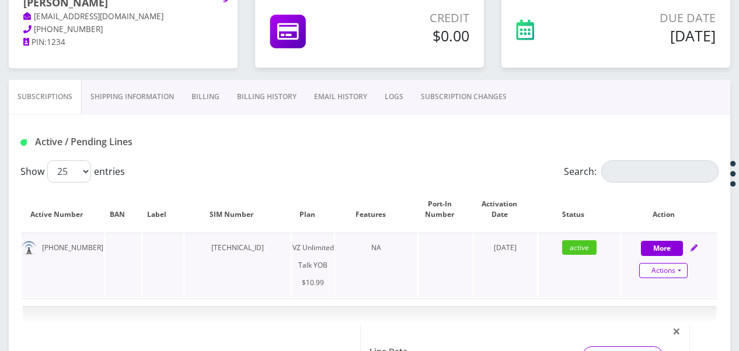
click at [686, 271] on link "Actions" at bounding box center [663, 270] width 48 height 15
click at [680, 312] on link "Get Usage" at bounding box center [679, 311] width 96 height 18
select select "464"
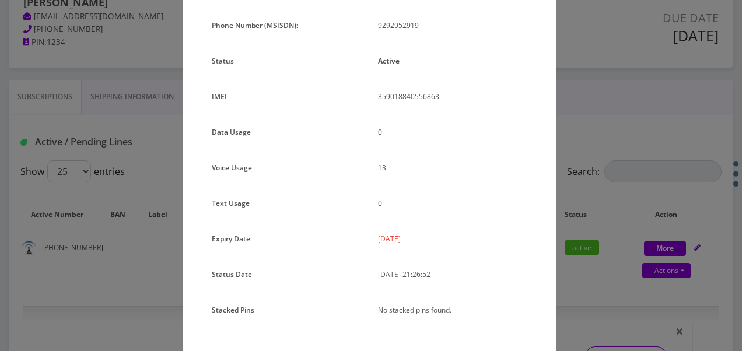
scroll to position [117, 0]
drag, startPoint x: 375, startPoint y: 95, endPoint x: 439, endPoint y: 100, distance: 65.0
click at [439, 100] on div "359018840556863" at bounding box center [452, 101] width 166 height 26
drag, startPoint x: 439, startPoint y: 100, endPoint x: 424, endPoint y: 99, distance: 15.2
copy p "359018840556863"
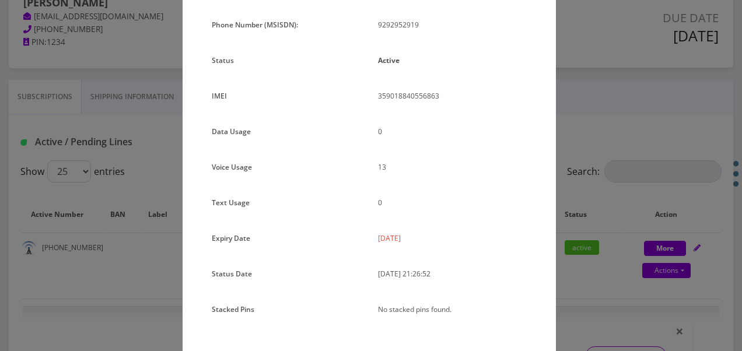
click at [605, 168] on div "× Subscription Info Plan Name TT 4G Monthly Unlimited Voice Plan Phone Number (…" at bounding box center [371, 175] width 742 height 351
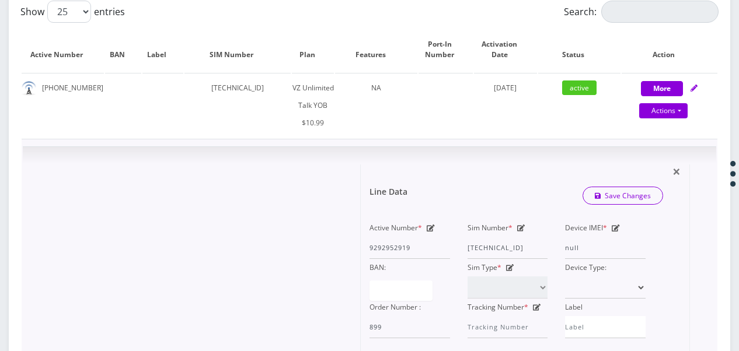
scroll to position [337, 0]
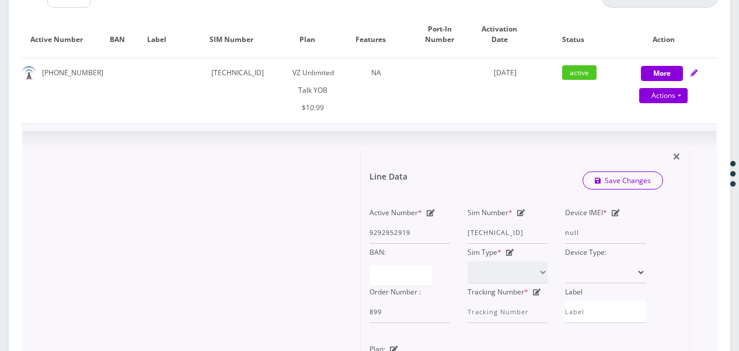
click at [616, 213] on icon at bounding box center [616, 212] width 8 height 7
click at [531, 225] on div "Active Number * 9292952919 Sim Number * 89148000010413092875 Device IMEI * null…" at bounding box center [508, 263] width 294 height 119
paste input "359018840556863"
type input "359018840556863"
click at [624, 183] on link "Save Changes" at bounding box center [622, 181] width 81 height 18
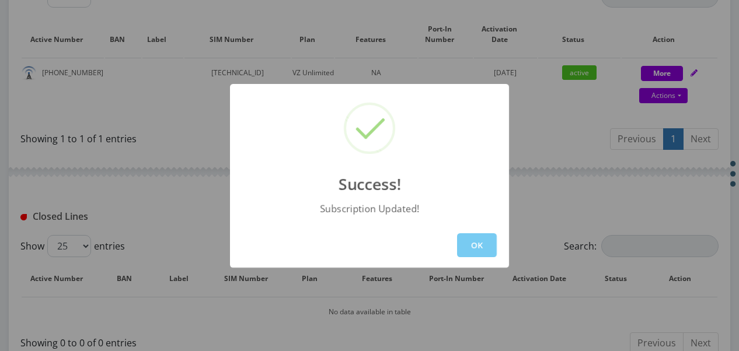
click at [463, 240] on button "OK" at bounding box center [477, 245] width 40 height 24
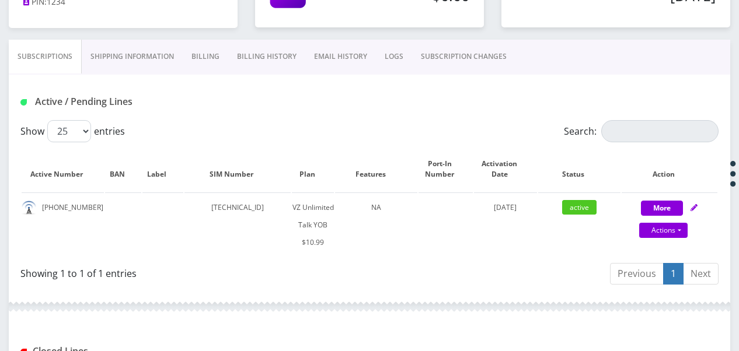
scroll to position [162, 0]
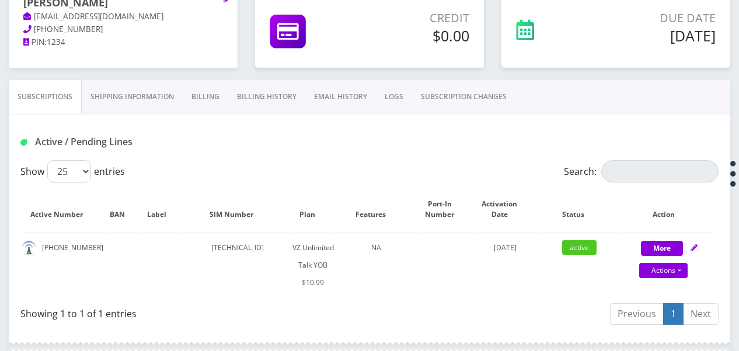
click at [428, 89] on link "SUBSCRIPTION CHANGES" at bounding box center [463, 97] width 103 height 34
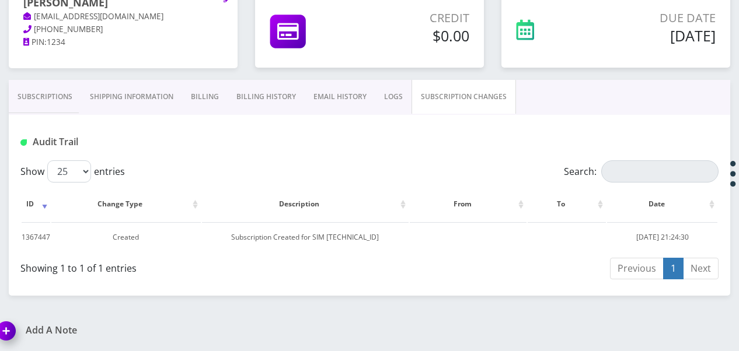
click at [62, 100] on link "Subscriptions" at bounding box center [45, 97] width 72 height 34
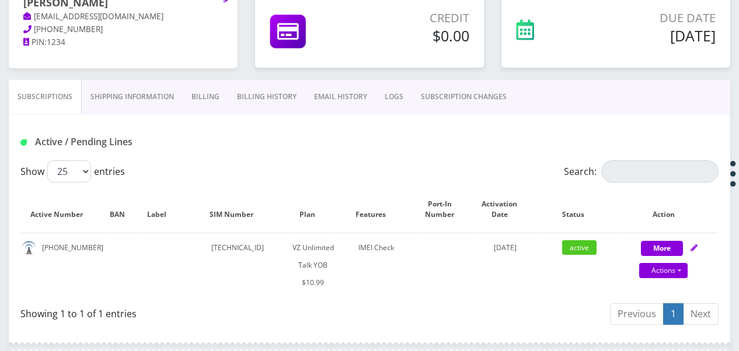
click at [456, 89] on link "SUBSCRIPTION CHANGES" at bounding box center [463, 97] width 103 height 34
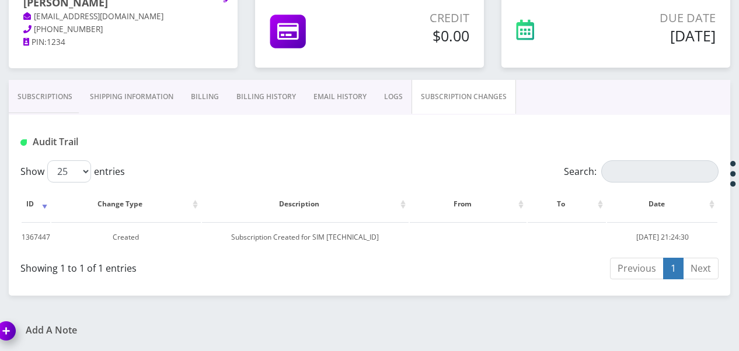
click at [52, 96] on link "Subscriptions" at bounding box center [45, 97] width 72 height 34
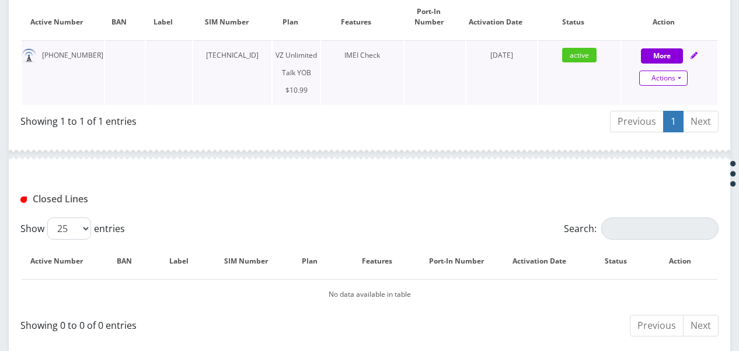
scroll to position [352, 0]
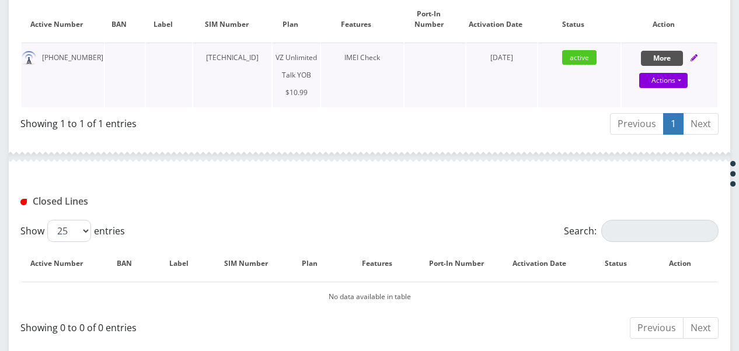
click at [661, 53] on button "More" at bounding box center [662, 58] width 42 height 15
select select "464"
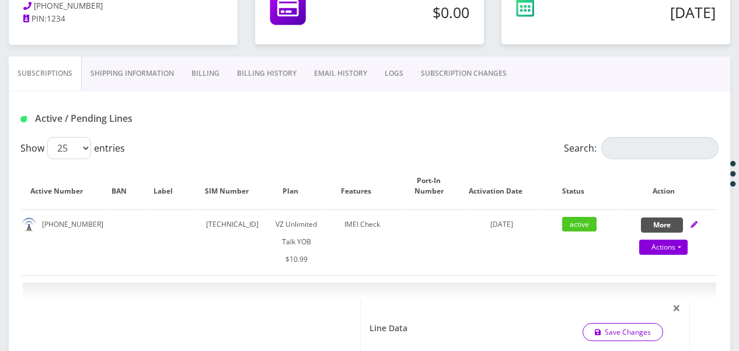
scroll to position [119, 0]
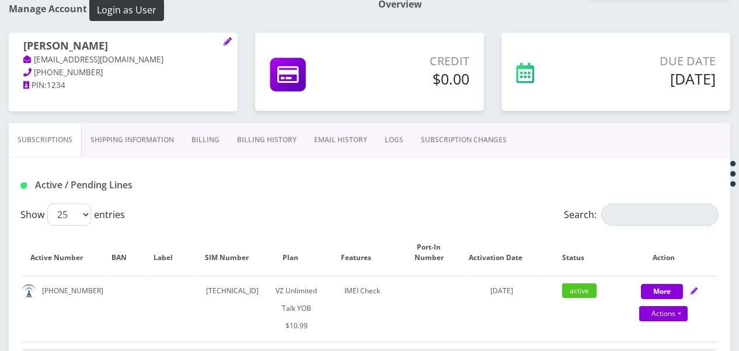
click at [456, 142] on link "SUBSCRIPTION CHANGES" at bounding box center [463, 140] width 103 height 34
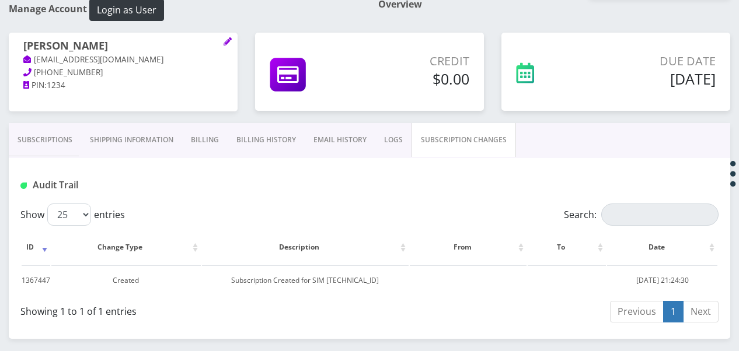
click at [65, 141] on link "Subscriptions" at bounding box center [45, 140] width 72 height 34
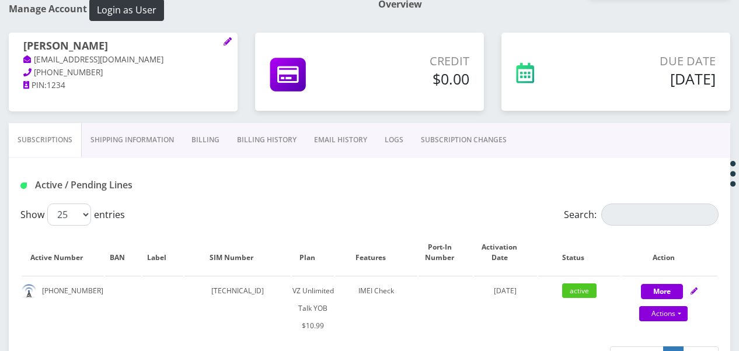
click at [433, 138] on link "SUBSCRIPTION CHANGES" at bounding box center [463, 140] width 103 height 34
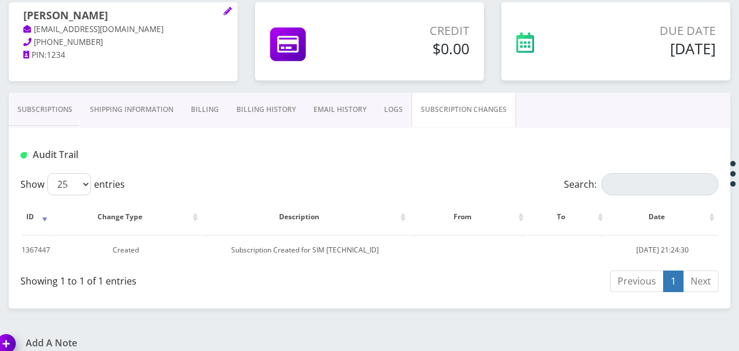
scroll to position [162, 0]
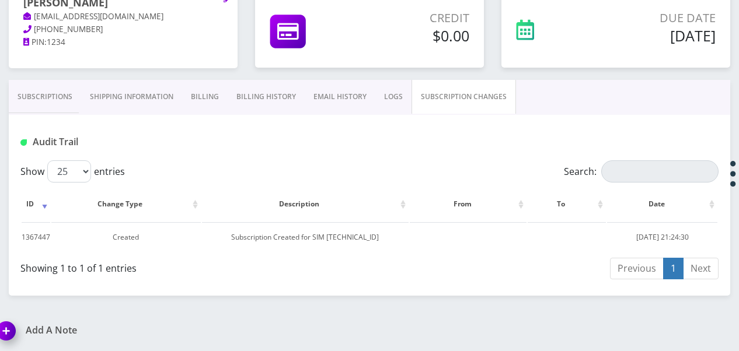
click at [58, 109] on link "Subscriptions" at bounding box center [45, 97] width 72 height 34
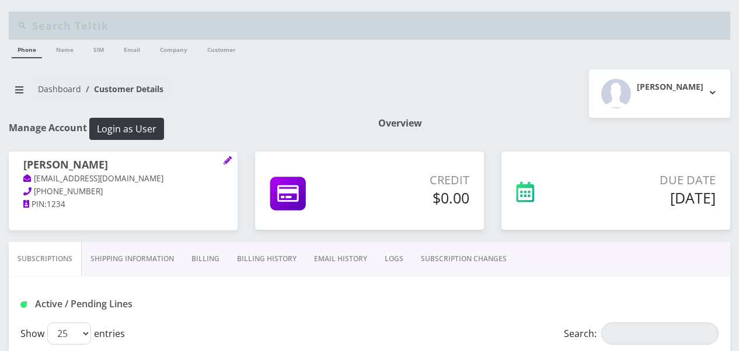
click at [424, 259] on link "SUBSCRIPTION CHANGES" at bounding box center [463, 259] width 103 height 34
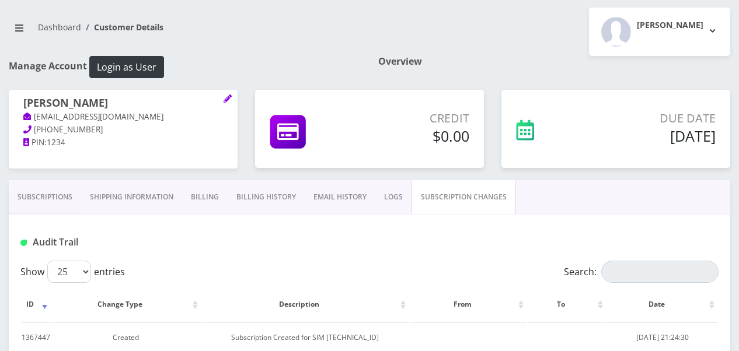
scroll to position [117, 0]
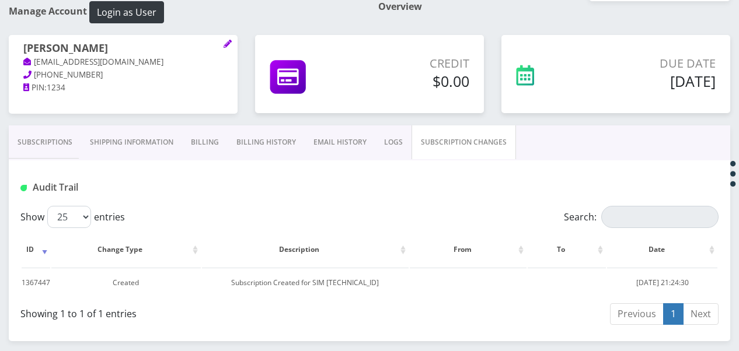
click at [34, 147] on link "Subscriptions" at bounding box center [45, 142] width 72 height 34
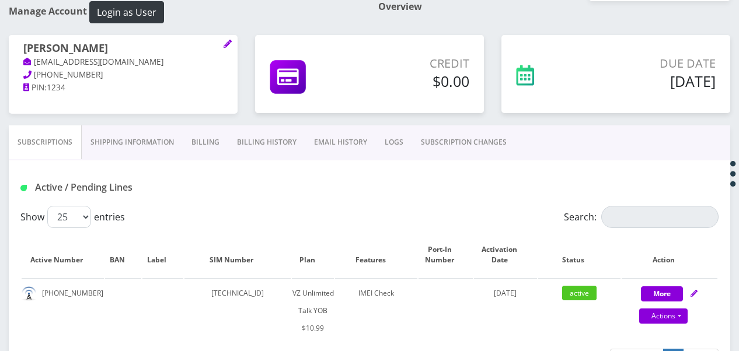
click at [446, 143] on link "SUBSCRIPTION CHANGES" at bounding box center [463, 142] width 103 height 34
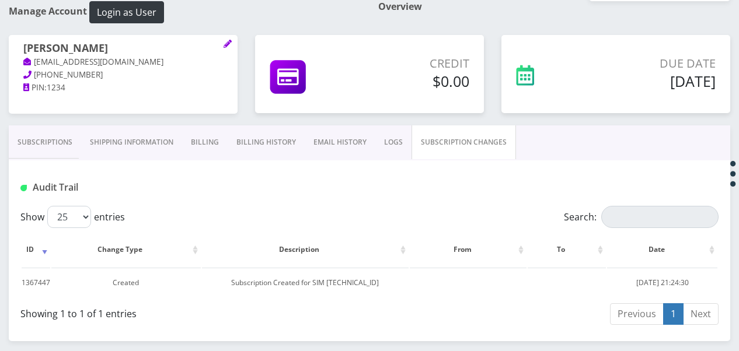
click at [48, 137] on link "Subscriptions" at bounding box center [45, 142] width 72 height 34
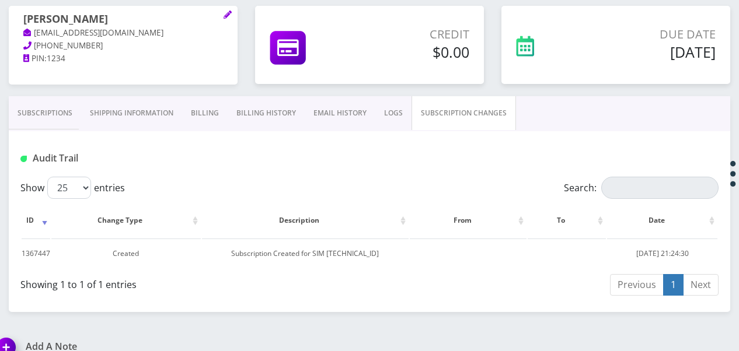
scroll to position [162, 0]
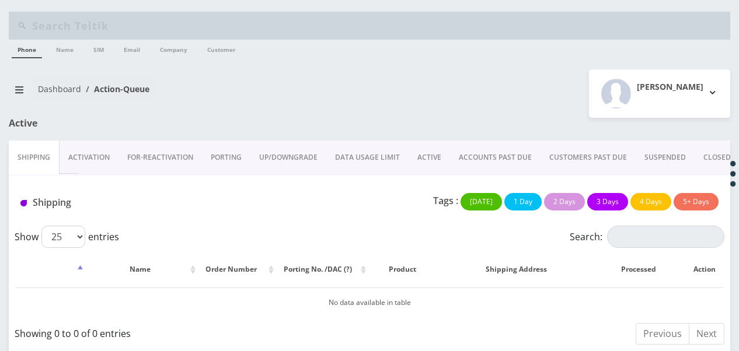
click at [433, 153] on link "ACTIVE" at bounding box center [428, 158] width 41 height 34
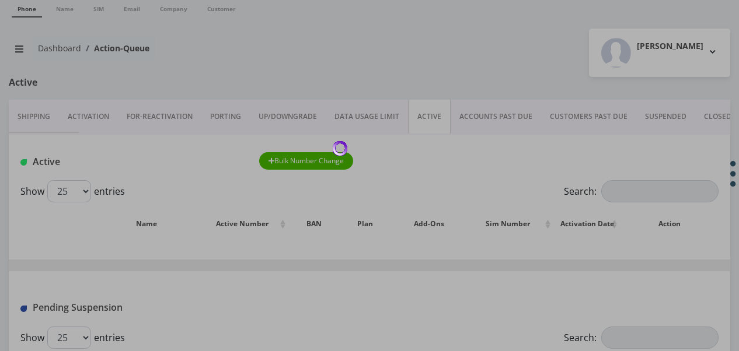
scroll to position [58, 0]
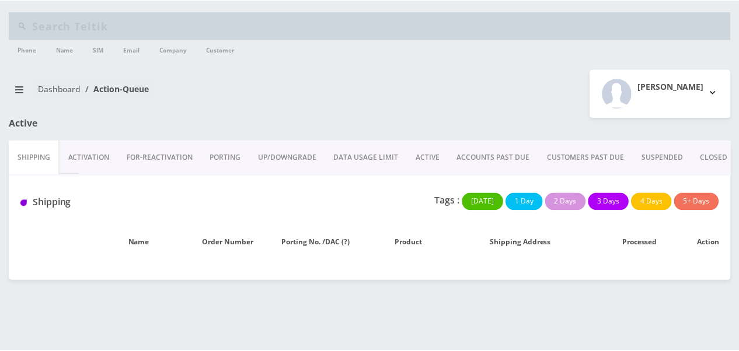
scroll to position [58, 0]
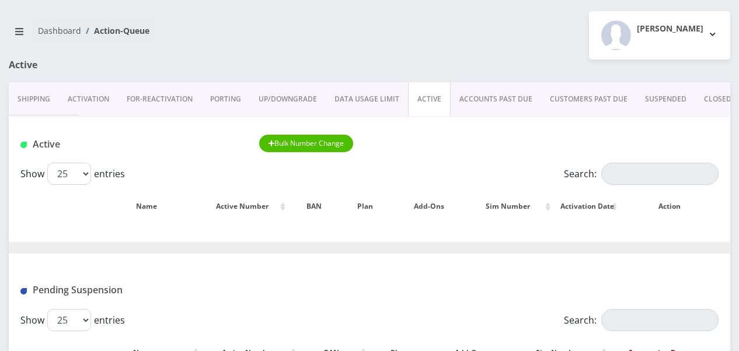
drag, startPoint x: 421, startPoint y: 160, endPoint x: 433, endPoint y: 145, distance: 19.5
click at [421, 160] on div "Active Bulk Number Change" at bounding box center [369, 140] width 721 height 46
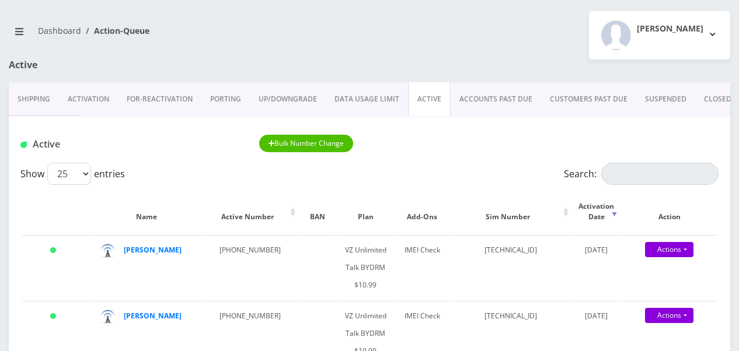
scroll to position [117, 0]
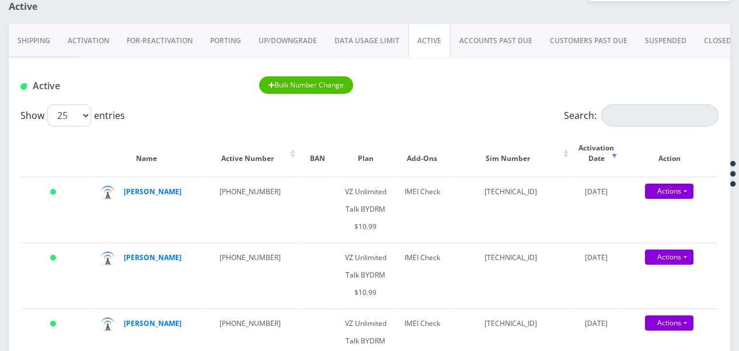
click at [430, 54] on link "ACTIVE" at bounding box center [429, 41] width 43 height 34
click at [644, 119] on input "Search:" at bounding box center [659, 115] width 117 height 22
type input "rich"
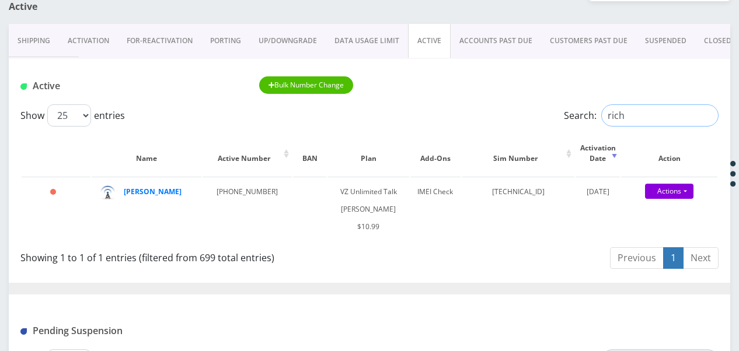
click at [706, 113] on input "rich" at bounding box center [659, 115] width 117 height 22
click at [418, 43] on link "ACTIVE" at bounding box center [429, 41] width 43 height 34
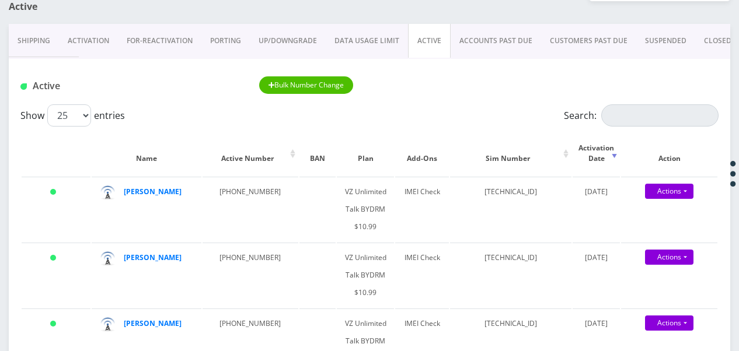
click at [425, 44] on link "ACTIVE" at bounding box center [429, 41] width 43 height 34
click at [105, 45] on link "Activation" at bounding box center [88, 41] width 59 height 34
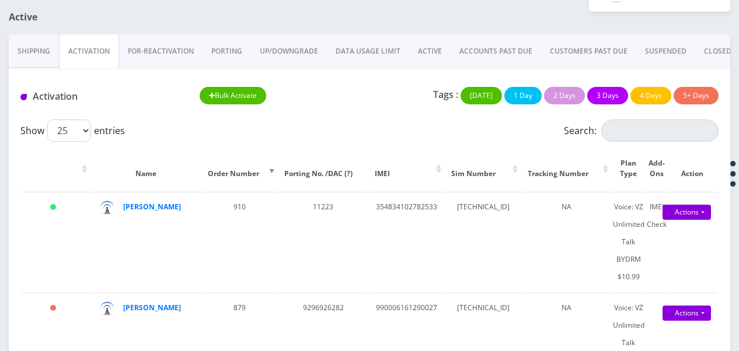
scroll to position [117, 0]
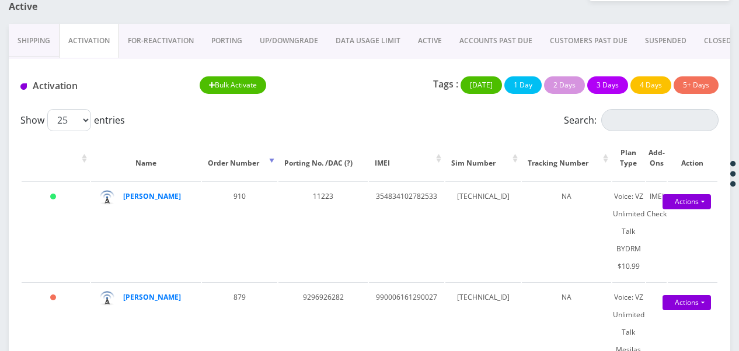
click at [432, 41] on link "ACTIVE" at bounding box center [429, 41] width 41 height 34
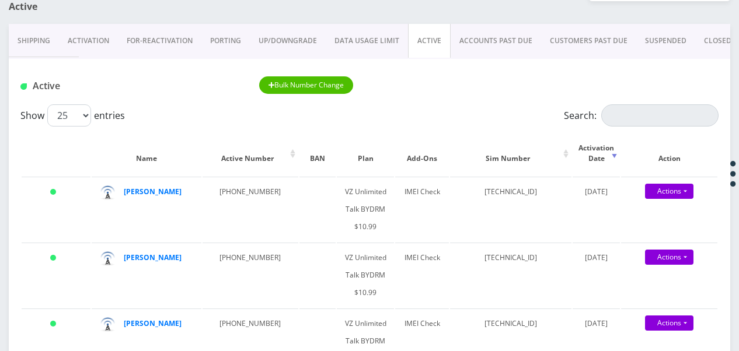
click at [408, 35] on link "ACTIVE" at bounding box center [429, 41] width 43 height 34
click at [626, 101] on div "Active Bulk Number Change" at bounding box center [369, 82] width 721 height 46
click at [627, 113] on input "Search:" at bounding box center [659, 115] width 117 height 22
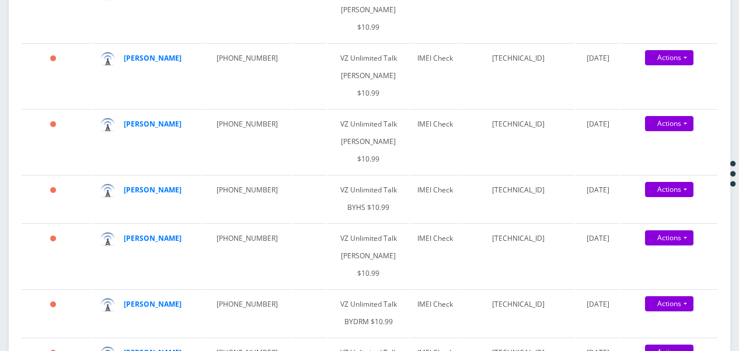
scroll to position [817, 0]
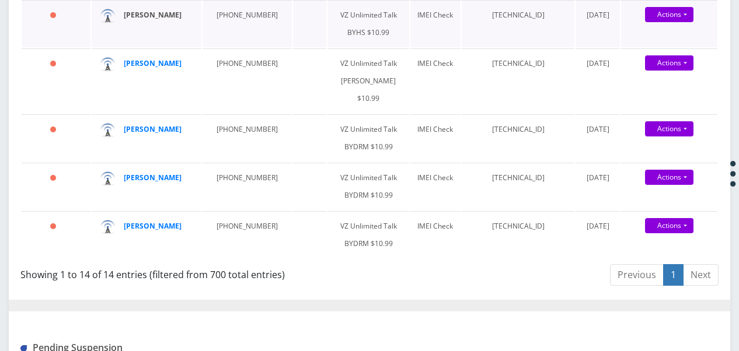
type input "929813"
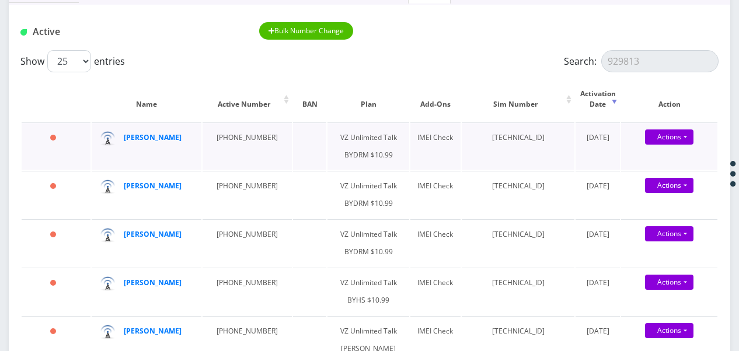
scroll to position [58, 0]
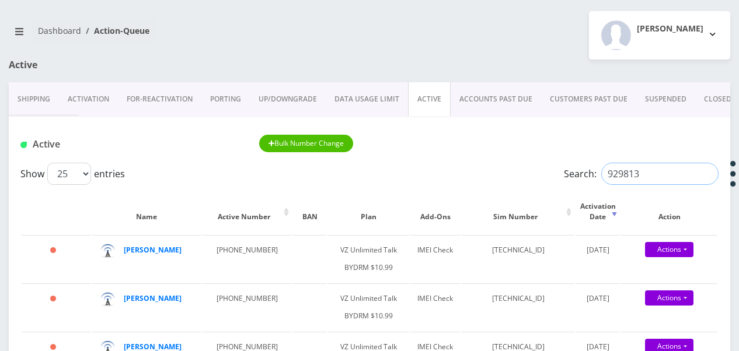
click at [708, 176] on input "929813" at bounding box center [659, 174] width 117 height 22
drag, startPoint x: 641, startPoint y: 175, endPoint x: 479, endPoint y: 142, distance: 165.6
click at [641, 175] on input "Search:" at bounding box center [659, 174] width 117 height 22
click at [427, 102] on link "ACTIVE" at bounding box center [429, 99] width 43 height 34
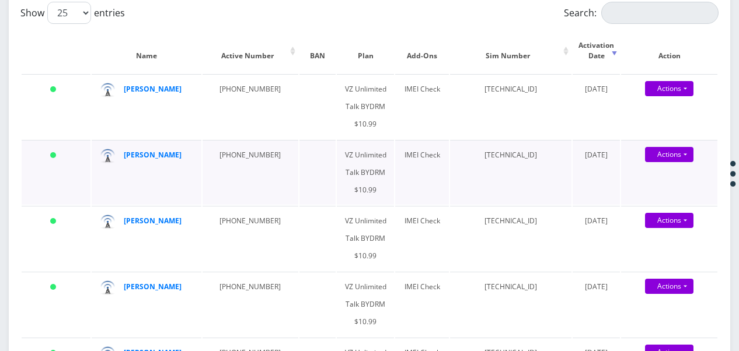
scroll to position [233, 0]
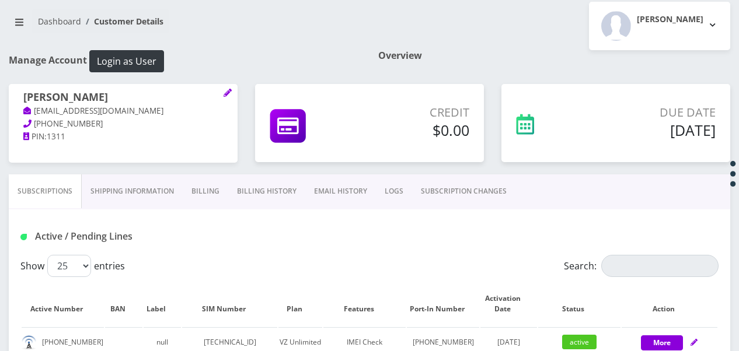
scroll to position [233, 0]
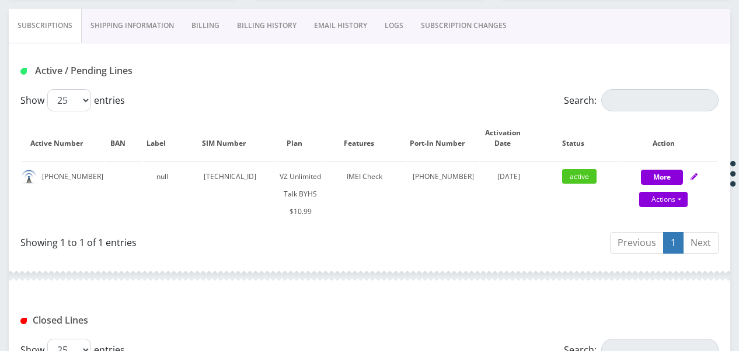
click at [465, 32] on link "SUBSCRIPTION CHANGES" at bounding box center [463, 26] width 103 height 34
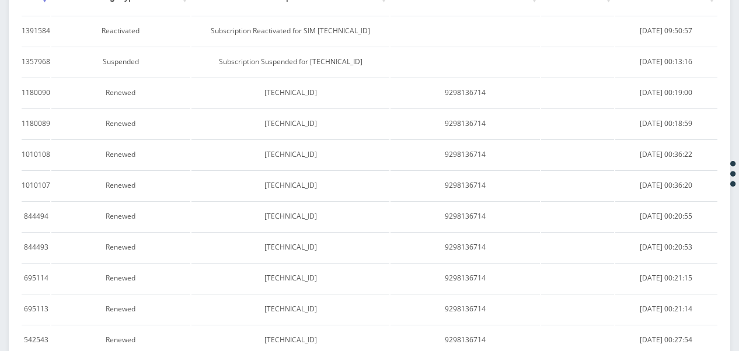
scroll to position [117, 0]
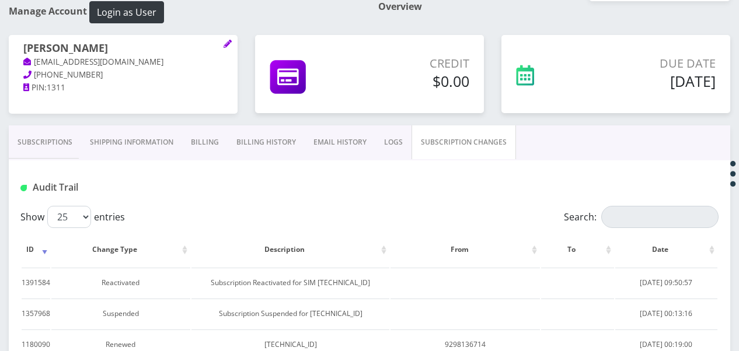
click at [43, 147] on link "Subscriptions" at bounding box center [45, 142] width 72 height 34
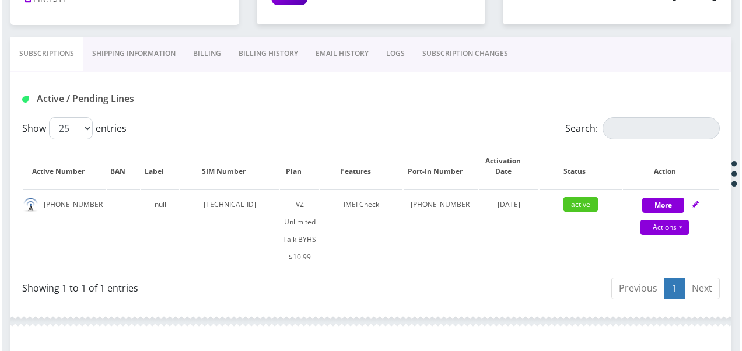
scroll to position [179, 0]
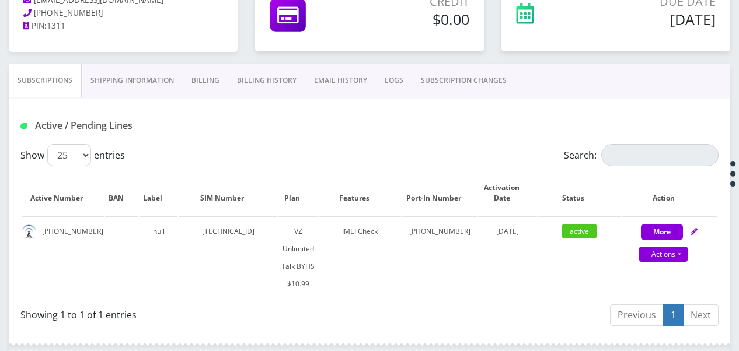
click at [466, 85] on link "SUBSCRIPTION CHANGES" at bounding box center [463, 81] width 103 height 34
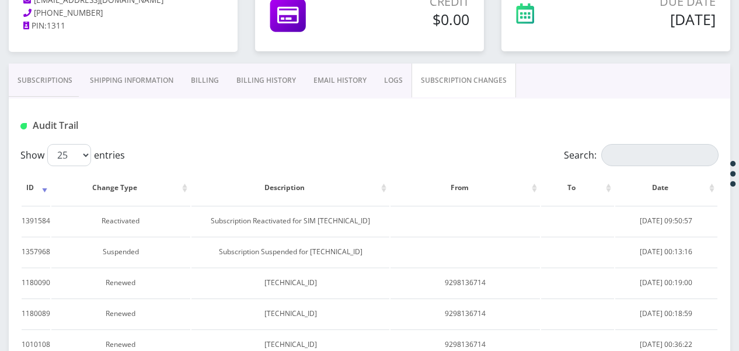
click at [28, 85] on link "Subscriptions" at bounding box center [45, 81] width 72 height 34
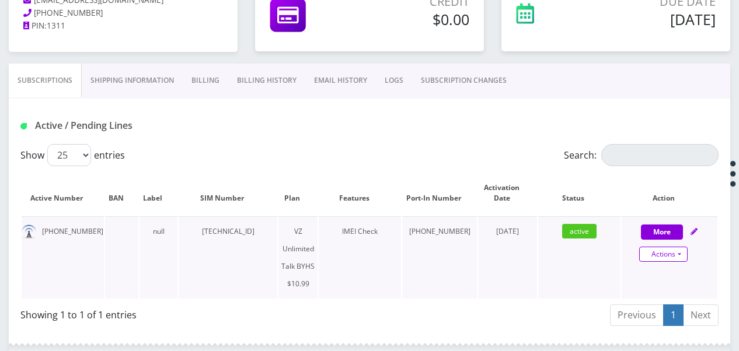
click at [684, 256] on link "Actions" at bounding box center [663, 254] width 48 height 15
select select "467"
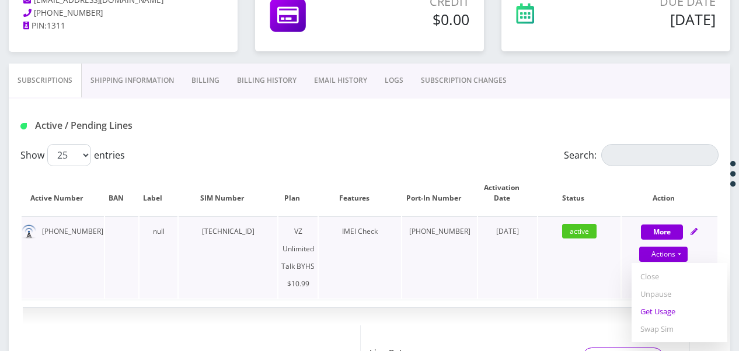
click at [675, 304] on link "Get Usage" at bounding box center [679, 312] width 96 height 18
select select "467"
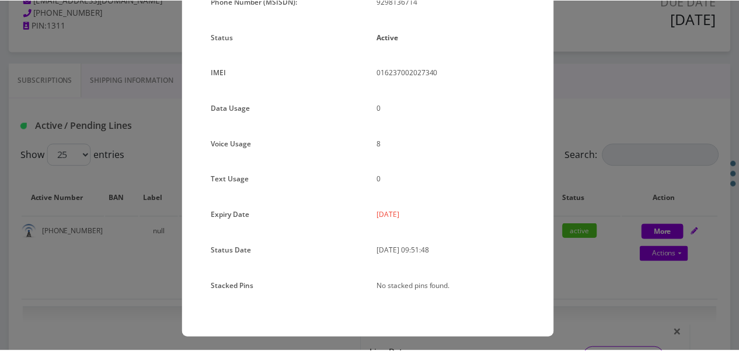
scroll to position [143, 0]
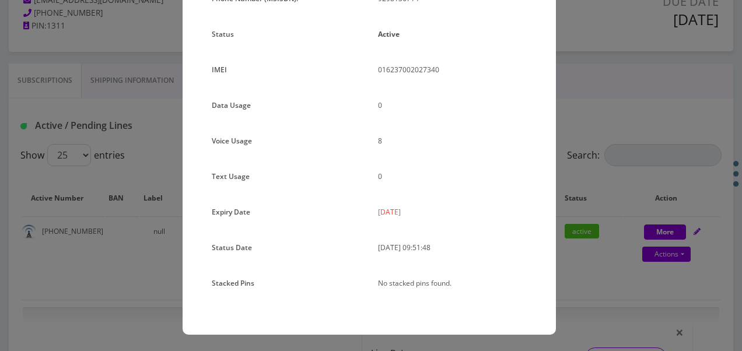
click at [626, 190] on div "× Subscription Info Plan Name TT 4G Monthly Unlimited Voice Plan Phone Number (…" at bounding box center [371, 175] width 742 height 351
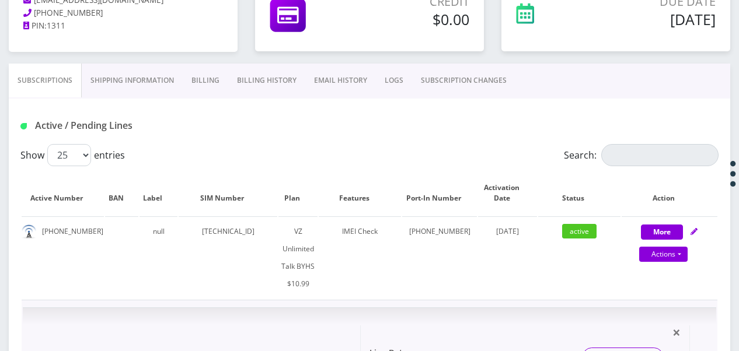
scroll to position [120, 0]
